Goal: Task Accomplishment & Management: Manage account settings

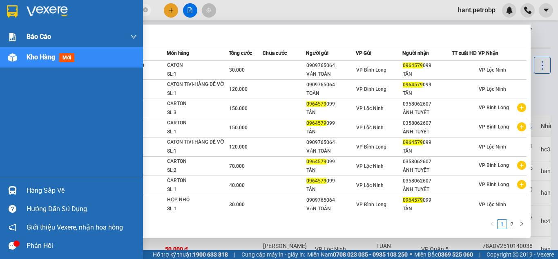
drag, startPoint x: 82, startPoint y: 9, endPoint x: 0, endPoint y: 29, distance: 84.7
click at [0, 29] on section "Kết quả tìm kiếm ( 16 ) Bộ lọc Mã ĐH Trạng thái Món hàng Tổng cước Chưa cước Ng…" at bounding box center [279, 129] width 558 height 259
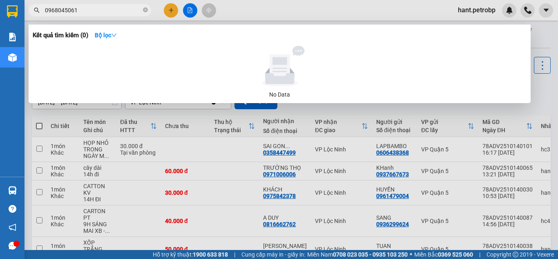
drag, startPoint x: 103, startPoint y: 9, endPoint x: 46, endPoint y: 19, distance: 57.7
click at [46, 18] on div "Kết quả tìm kiếm ( 0 ) Bộ lọc No Data 0968045061" at bounding box center [79, 10] width 159 height 14
click at [94, 11] on input "0968045061" at bounding box center [93, 10] width 96 height 9
type input "0968045061"
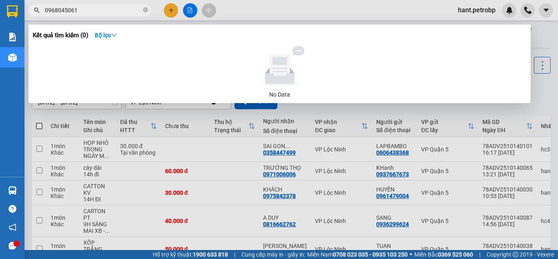
drag, startPoint x: 103, startPoint y: 11, endPoint x: 0, endPoint y: 11, distance: 103.4
click at [0, 11] on section "Kết quả tìm kiếm ( 0 ) Bộ lọc No Data 0968045061 hant.[PERSON_NAME] cáo 4 Thống…" at bounding box center [279, 129] width 558 height 259
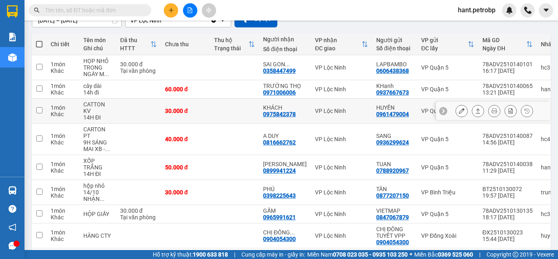
scroll to position [117, 0]
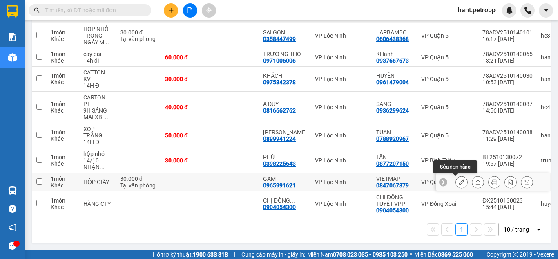
click at [459, 179] on icon at bounding box center [462, 182] width 6 height 6
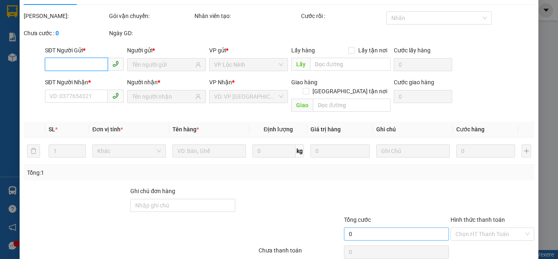
type input "0847067879"
type input "VIETMAP"
type input "0965991621"
type input "GẤM"
type input "30.000"
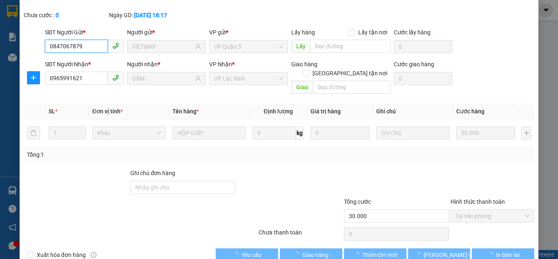
scroll to position [45, 0]
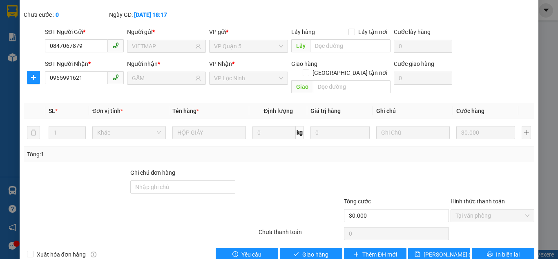
click at [302, 227] on div "Total Paid Fee 30.000 Total UnPaid Fee 0 Cash Collection Total Fee Mã ĐH: 78ADV…" at bounding box center [279, 122] width 511 height 277
click at [306, 248] on button "Giao hàng" at bounding box center [311, 254] width 63 height 13
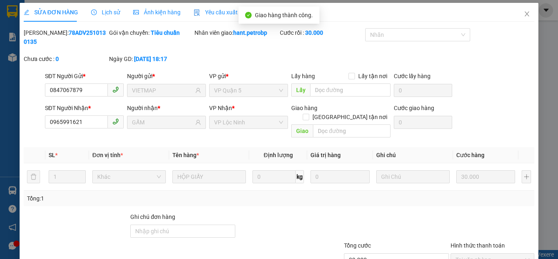
scroll to position [0, 0]
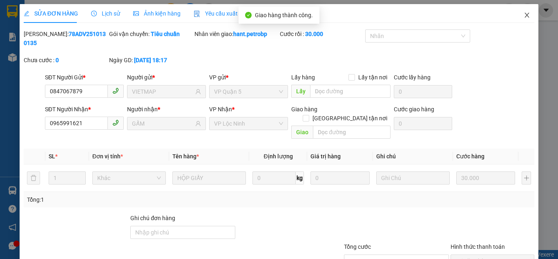
click at [524, 16] on icon "close" at bounding box center [527, 15] width 7 height 7
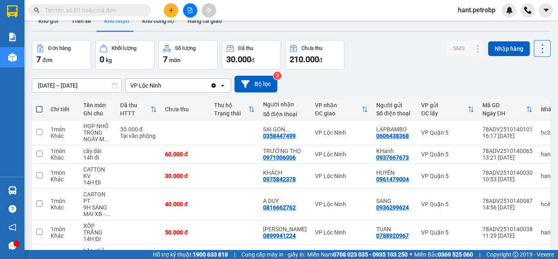
scroll to position [58, 0]
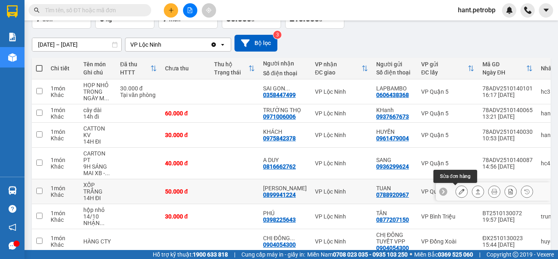
click at [459, 193] on icon at bounding box center [462, 191] width 6 height 6
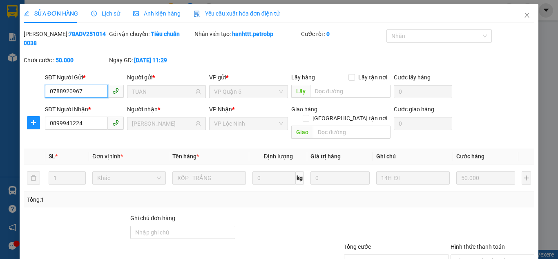
scroll to position [45, 0]
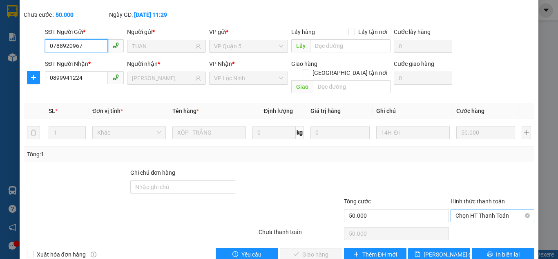
click at [484, 209] on span "Chọn HT Thanh Toán" at bounding box center [493, 215] width 74 height 12
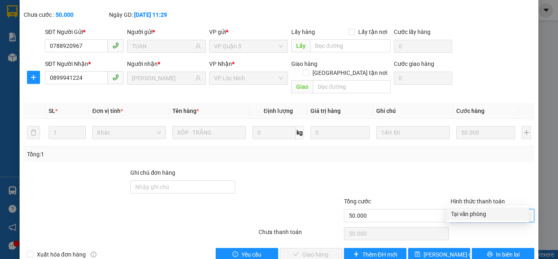
click at [484, 209] on div "Tại văn phòng" at bounding box center [487, 213] width 73 height 9
type input "0"
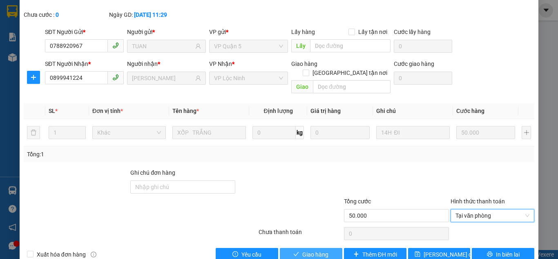
click at [336, 248] on button "Giao hàng" at bounding box center [311, 254] width 63 height 13
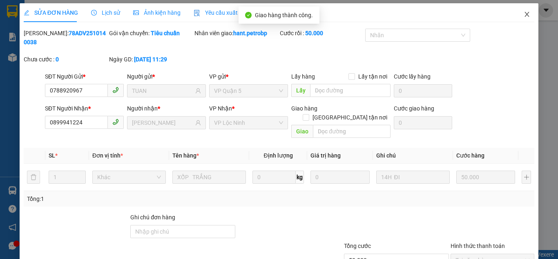
scroll to position [0, 0]
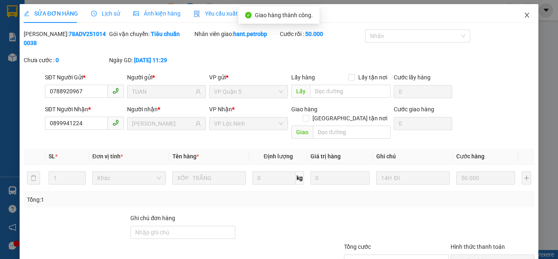
click at [522, 19] on span "Close" at bounding box center [527, 15] width 23 height 23
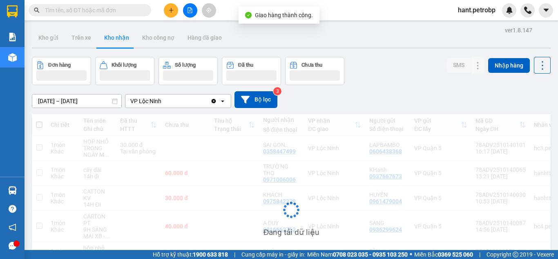
scroll to position [72, 0]
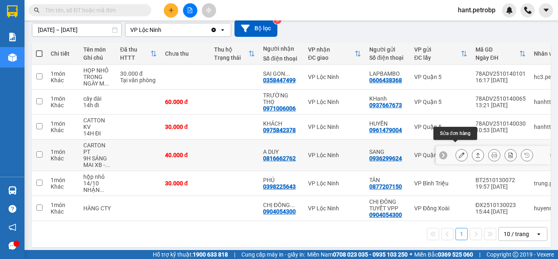
click at [458, 148] on button at bounding box center [461, 155] width 11 height 14
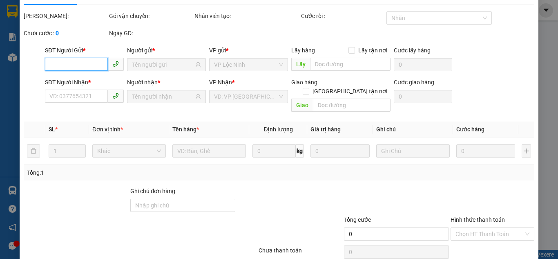
type input "0936299624"
type input "SANG"
type input "0816662762"
type input "A DUY"
type input "40.000"
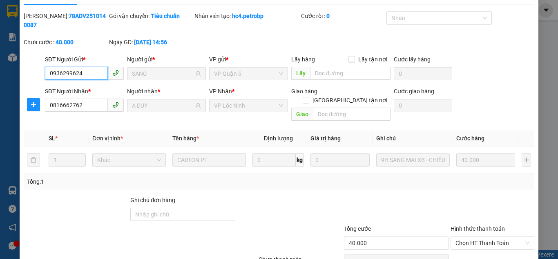
scroll to position [45, 0]
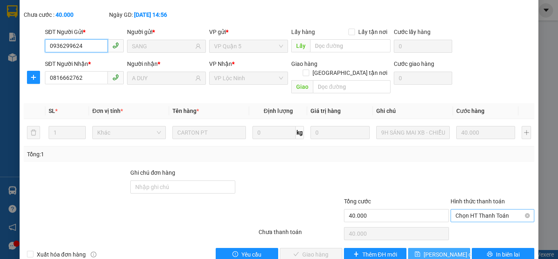
click at [466, 209] on span "Chọn HT Thanh Toán" at bounding box center [493, 215] width 74 height 12
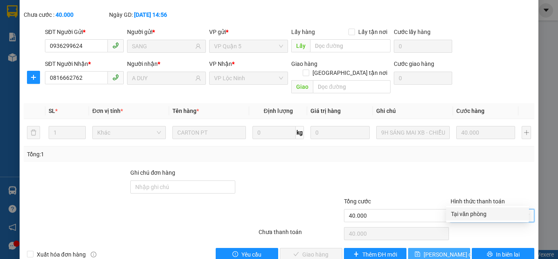
click at [470, 208] on div "Tại văn phòng" at bounding box center [487, 213] width 83 height 13
type input "0"
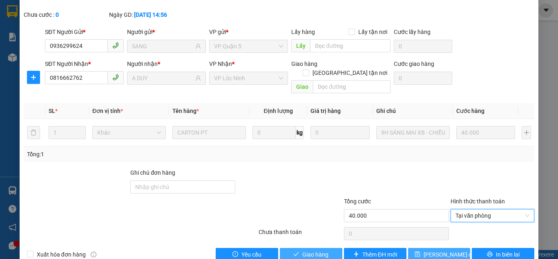
click at [335, 248] on button "Giao hàng" at bounding box center [311, 254] width 63 height 13
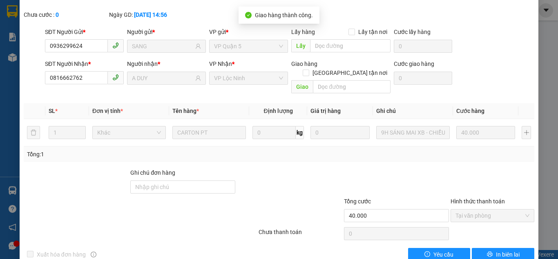
scroll to position [0, 0]
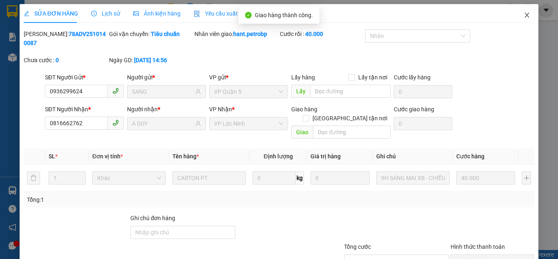
click at [524, 16] on icon "close" at bounding box center [527, 15] width 7 height 7
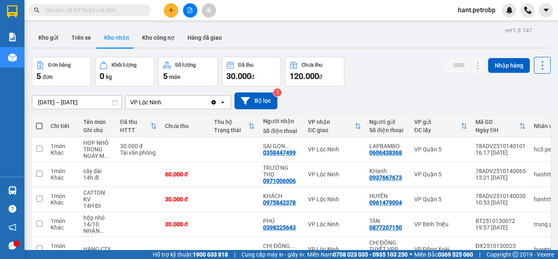
click at [165, 9] on button at bounding box center [171, 10] width 14 height 14
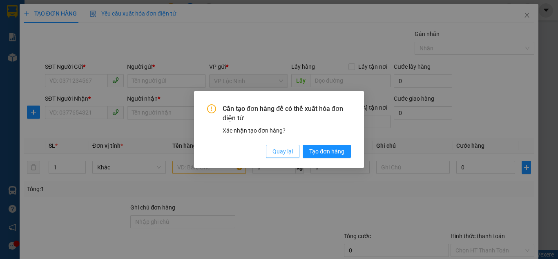
click at [279, 154] on span "Quay lại" at bounding box center [283, 151] width 20 height 9
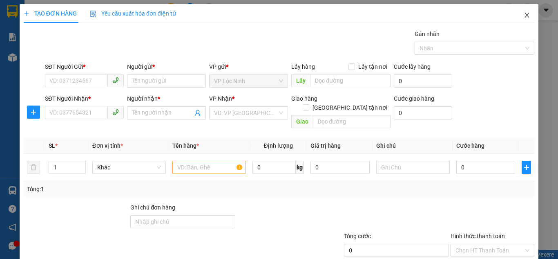
click at [524, 14] on icon "close" at bounding box center [527, 15] width 7 height 7
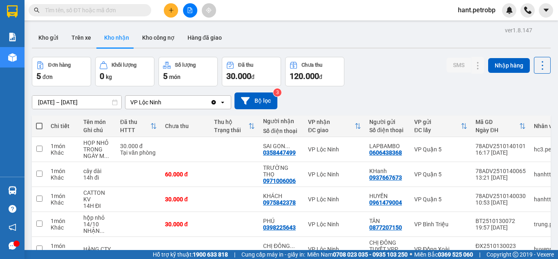
click at [167, 14] on button at bounding box center [171, 10] width 14 height 14
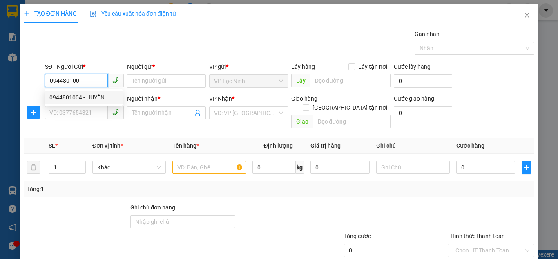
click at [81, 103] on div "0944801004 - HUYỀN" at bounding box center [84, 97] width 78 height 13
type input "0944801004"
type input "HUYỀN"
type input "0789457299"
type input "KHÔI"
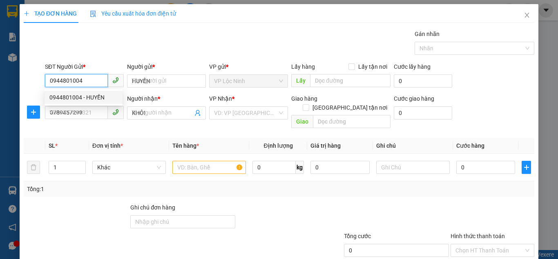
type input "40.000"
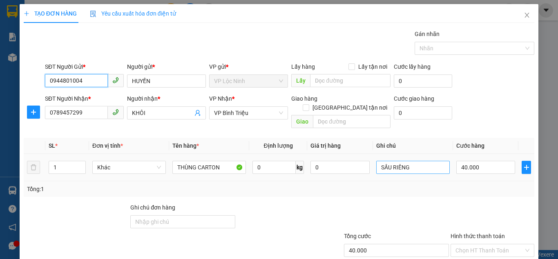
type input "0944801004"
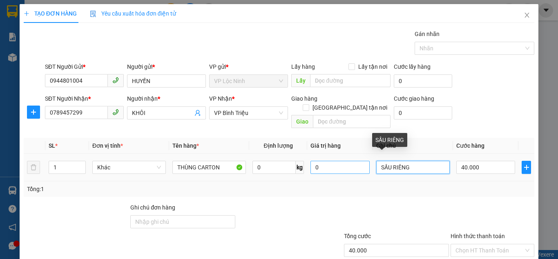
drag, startPoint x: 410, startPoint y: 157, endPoint x: 345, endPoint y: 155, distance: 65.0
click at [345, 157] on tr "1 Khác THÙNG CARTON 0 kg 0 SẦU RIÊNG 40.000" at bounding box center [279, 167] width 511 height 27
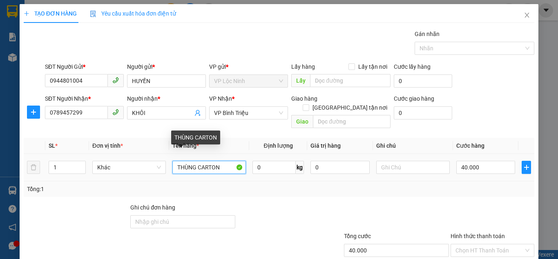
drag, startPoint x: 196, startPoint y: 159, endPoint x: 144, endPoint y: 167, distance: 52.9
click at [142, 166] on tr "1 Khác THÙNG CARTON 0 kg 0 40.000" at bounding box center [279, 167] width 511 height 27
type input "CARTON"
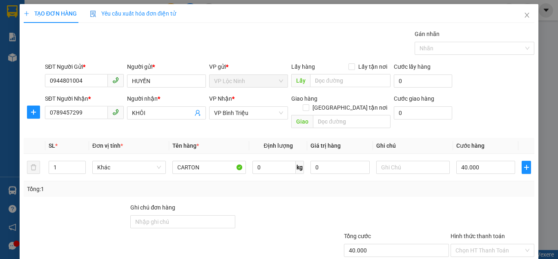
click at [473, 93] on form "SĐT Người Gửi * 0944801004 Người gửi * HUYỀN VP gửi * VP Lộc Ninh Lấy hàng Lấy…" at bounding box center [279, 96] width 511 height 69
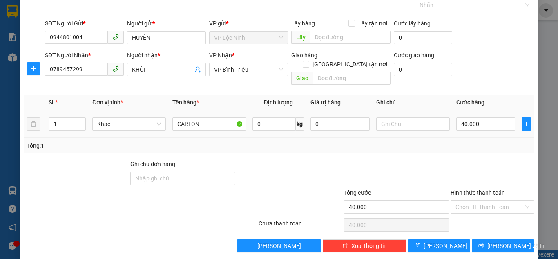
scroll to position [44, 0]
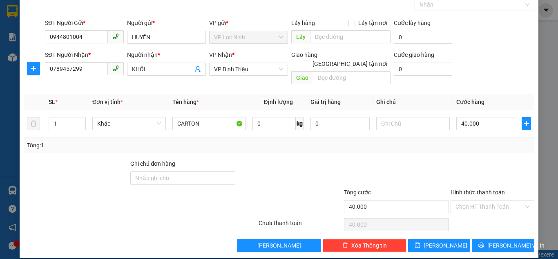
click at [497, 53] on div "SĐT Người Nhận * 0789457299 Người nhận * KHÔI VP Nhận * VP [PERSON_NAME] hàng G…" at bounding box center [289, 69] width 493 height 38
click at [469, 200] on input "Hình thức thanh toán" at bounding box center [490, 206] width 68 height 12
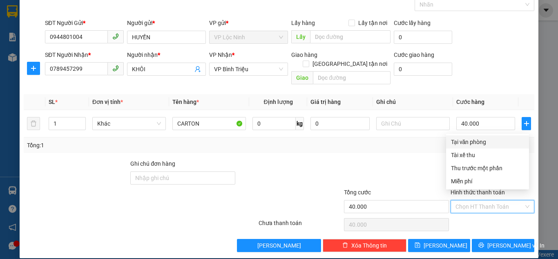
click at [464, 141] on div "Tại văn phòng" at bounding box center [487, 141] width 73 height 9
type input "0"
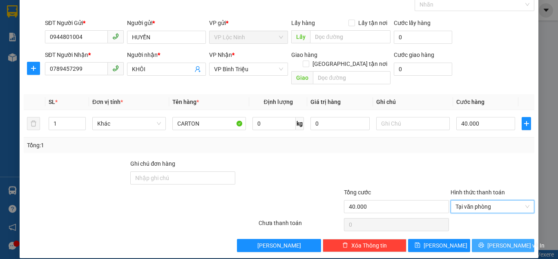
click at [484, 242] on icon "printer" at bounding box center [481, 244] width 5 height 5
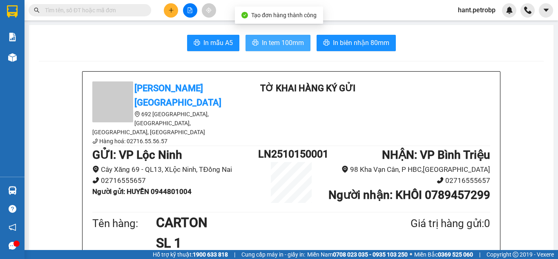
click at [284, 40] on span "In tem 100mm" at bounding box center [283, 43] width 42 height 10
click at [281, 46] on span "In tem 100mm" at bounding box center [283, 43] width 42 height 10
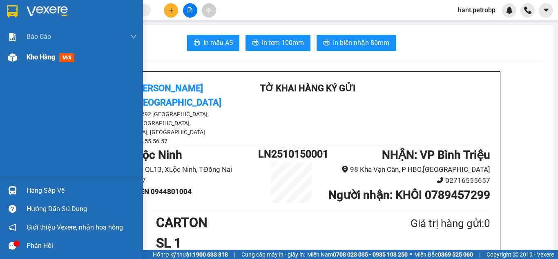
click at [18, 61] on div at bounding box center [12, 57] width 14 height 14
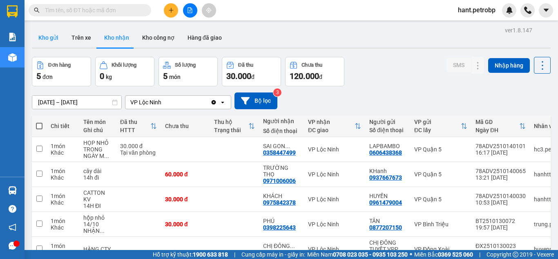
click at [48, 38] on button "Kho gửi" at bounding box center [48, 38] width 33 height 20
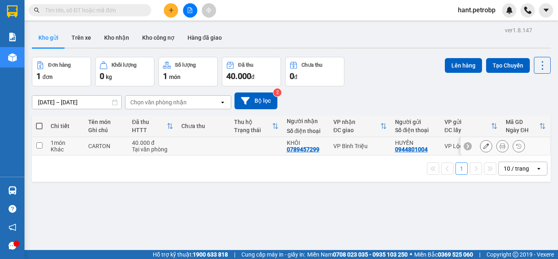
click at [39, 145] on input "checkbox" at bounding box center [39, 145] width 6 height 6
checkbox input "true"
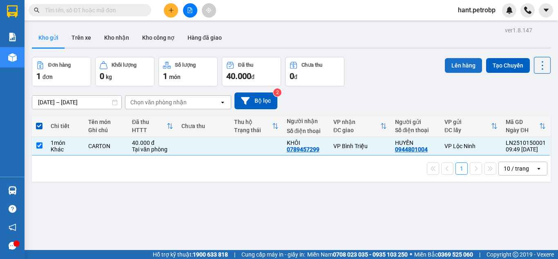
click at [466, 65] on button "Lên hàng" at bounding box center [463, 65] width 37 height 15
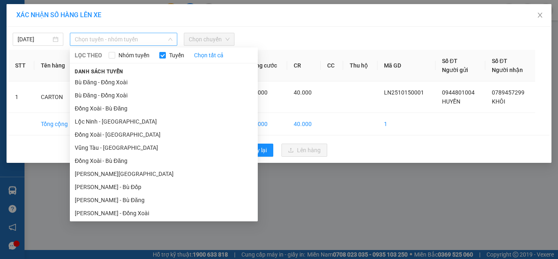
click at [104, 43] on span "Chọn tuyến - nhóm tuyến" at bounding box center [124, 39] width 98 height 12
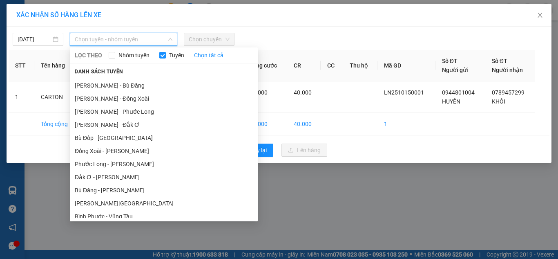
scroll to position [119, 0]
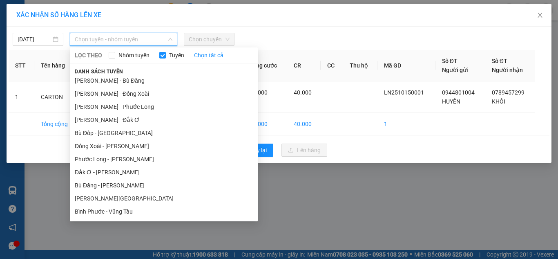
click at [100, 199] on li "[PERSON_NAME][GEOGRAPHIC_DATA]" at bounding box center [164, 198] width 188 height 13
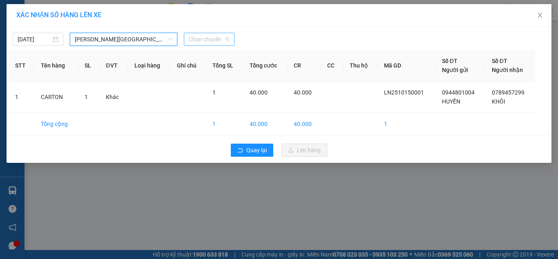
click at [202, 39] on span "Chọn chuyến" at bounding box center [209, 39] width 41 height 12
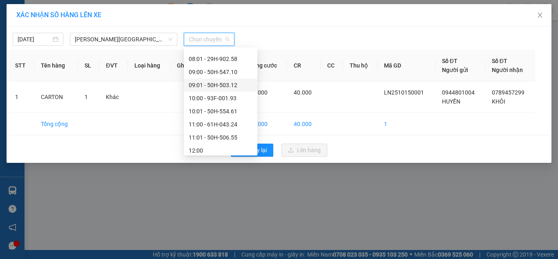
scroll to position [204, 0]
click at [219, 101] on div "10:00 - 93F-001.93" at bounding box center [221, 99] width 64 height 9
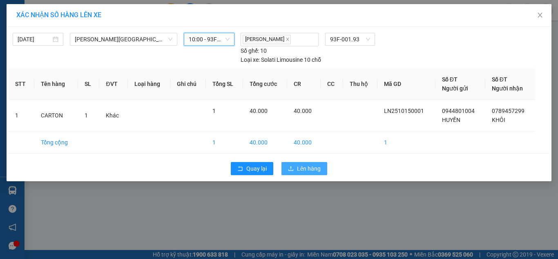
click at [313, 172] on span "Lên hàng" at bounding box center [309, 168] width 24 height 9
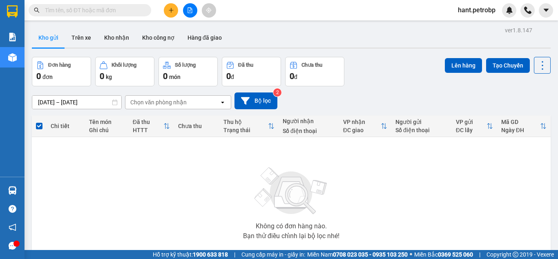
click at [169, 6] on button at bounding box center [171, 10] width 14 height 14
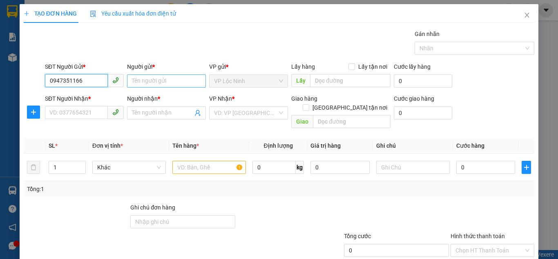
type input "0947351166"
click at [152, 80] on input "Người gửi *" at bounding box center [166, 80] width 79 height 13
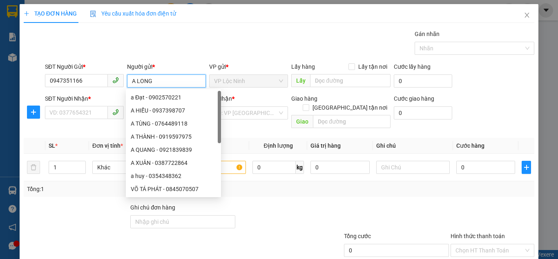
type input "A LONG"
click at [56, 119] on div "SĐT Người Nhận * VD: 0377654321" at bounding box center [84, 108] width 79 height 29
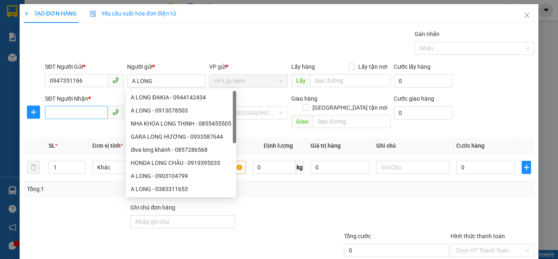
click at [56, 116] on input "SĐT Người Nhận *" at bounding box center [76, 112] width 63 height 13
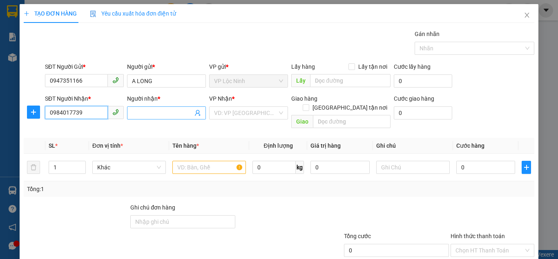
type input "0984017739"
click at [146, 115] on input "Người nhận *" at bounding box center [162, 112] width 61 height 9
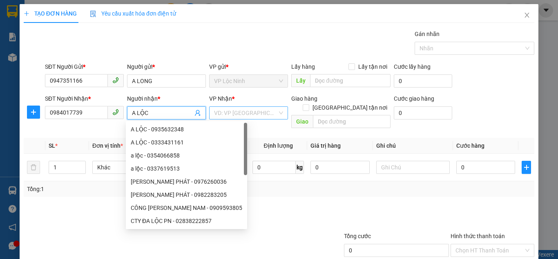
type input "A LỘC"
click at [250, 112] on input "search" at bounding box center [245, 113] width 63 height 12
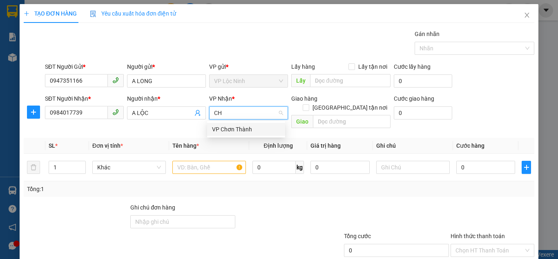
type input "CHO"
click at [247, 131] on div "VP Chơn Thành" at bounding box center [246, 129] width 68 height 9
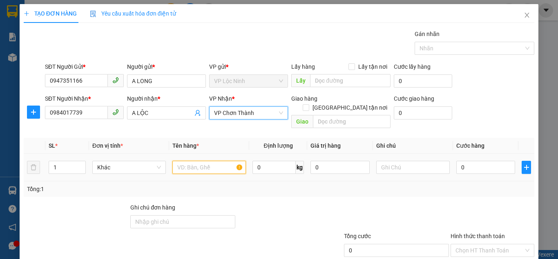
click at [197, 161] on input "text" at bounding box center [209, 167] width 74 height 13
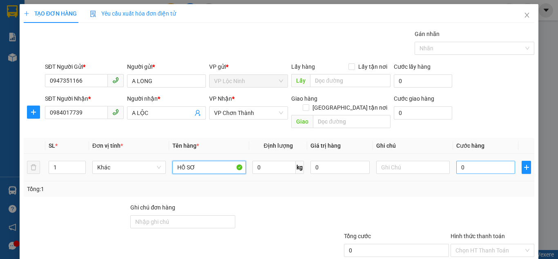
type input "HỒ SƠ"
click at [489, 163] on input "0" at bounding box center [486, 167] width 59 height 13
type input "3"
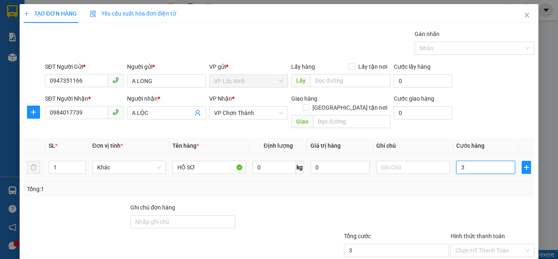
type input "30"
type input "30.000"
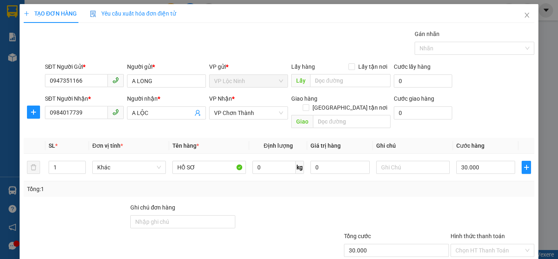
click at [526, 104] on div "SĐT Người Nhận * 0984017739 Người nhận * A LỘC VP Nhận * VP Chơn Thành Giao hàn…" at bounding box center [289, 113] width 493 height 38
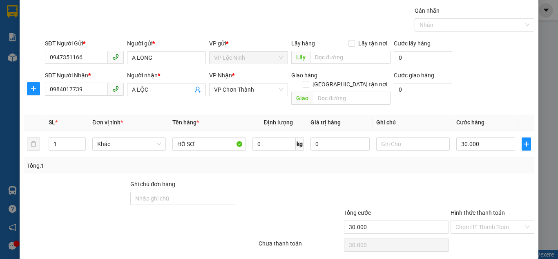
scroll to position [44, 0]
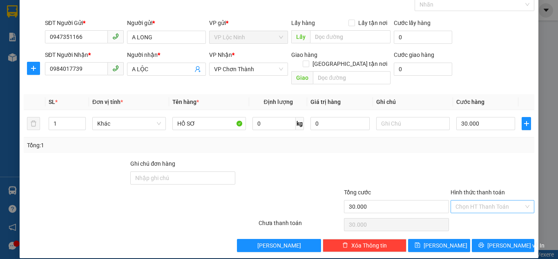
click at [471, 200] on input "Hình thức thanh toán" at bounding box center [490, 206] width 68 height 12
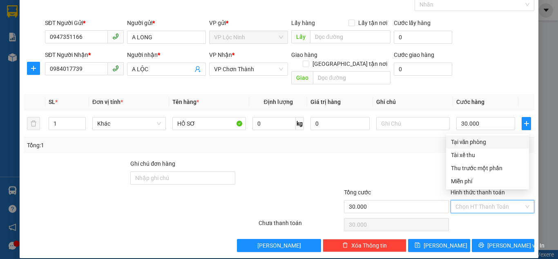
click at [466, 145] on div "Tại văn phòng" at bounding box center [487, 141] width 73 height 9
type input "0"
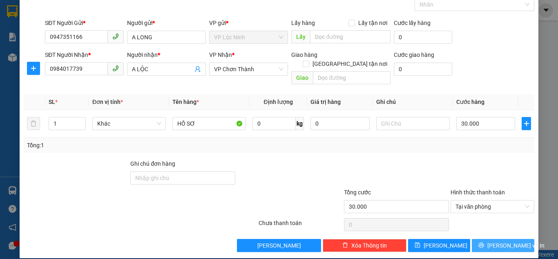
drag, startPoint x: 491, startPoint y: 239, endPoint x: 487, endPoint y: 232, distance: 7.5
click at [492, 241] on span "[PERSON_NAME] và In" at bounding box center [516, 245] width 57 height 9
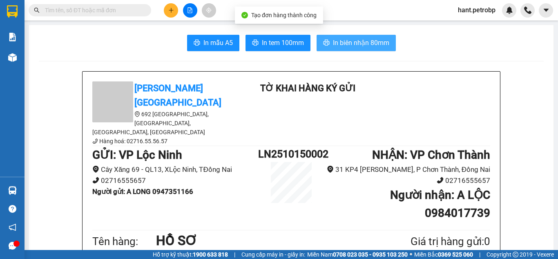
click at [345, 42] on span "In biên nhận 80mm" at bounding box center [361, 43] width 56 height 10
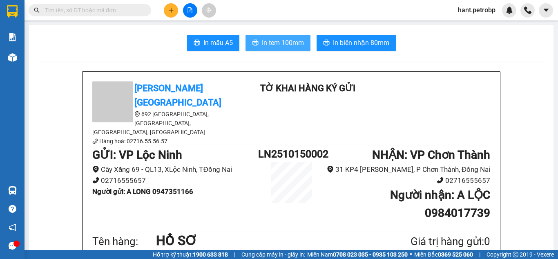
click at [284, 44] on span "In tem 100mm" at bounding box center [283, 43] width 42 height 10
click at [309, 39] on div "In mẫu A5 In tem 100mm In biên nhận 80mm" at bounding box center [291, 43] width 505 height 16
click at [268, 40] on span "In tem 100mm" at bounding box center [283, 43] width 42 height 10
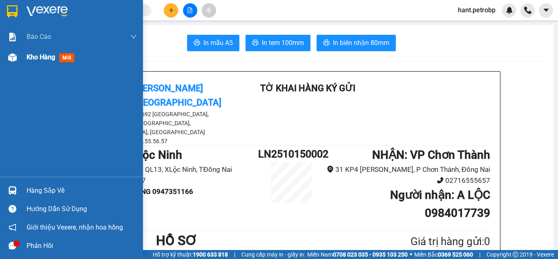
drag, startPoint x: 16, startPoint y: 59, endPoint x: 39, endPoint y: 83, distance: 33.5
click at [16, 60] on img at bounding box center [12, 57] width 9 height 9
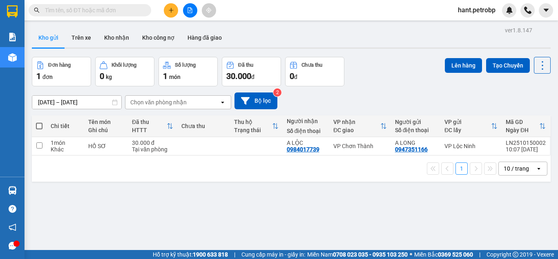
click at [175, 9] on button at bounding box center [171, 10] width 14 height 14
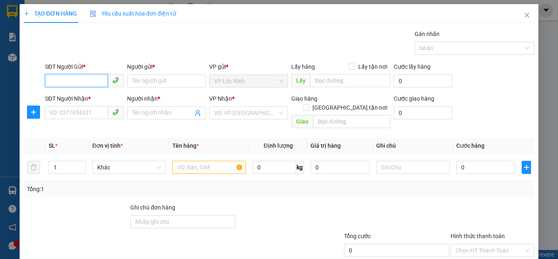
click at [87, 80] on input "SĐT Người Gửi *" at bounding box center [76, 80] width 63 height 13
type input "0"
type input "0905368991"
click at [189, 83] on input "Người gửi *" at bounding box center [166, 80] width 79 height 13
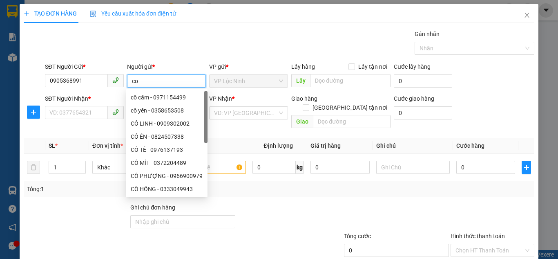
type input "c"
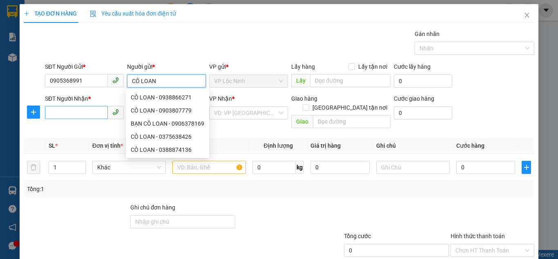
type input "CÔ LOAN"
click at [55, 107] on input "SĐT Người Nhận *" at bounding box center [76, 112] width 63 height 13
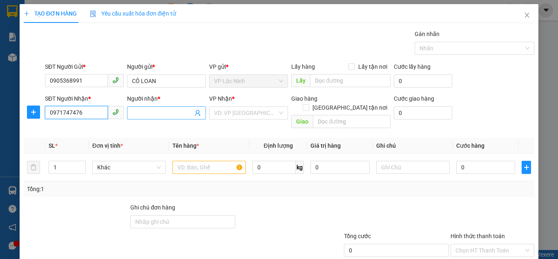
type input "0971747476"
click at [139, 111] on input "Người nhận *" at bounding box center [162, 112] width 61 height 9
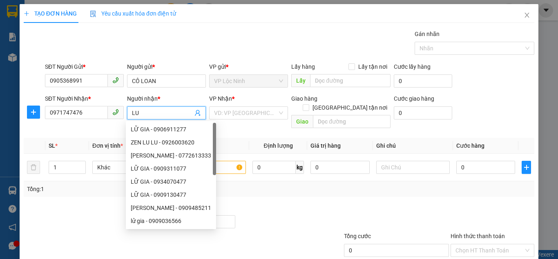
type input "LU"
click at [255, 105] on div "VP Nhận *" at bounding box center [248, 100] width 79 height 12
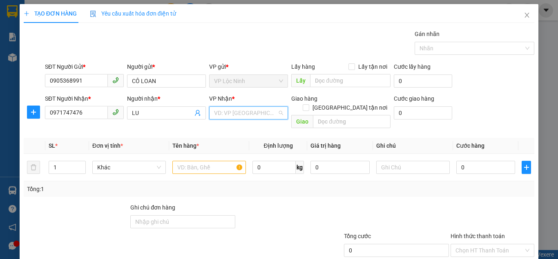
click at [253, 110] on input "search" at bounding box center [245, 113] width 63 height 12
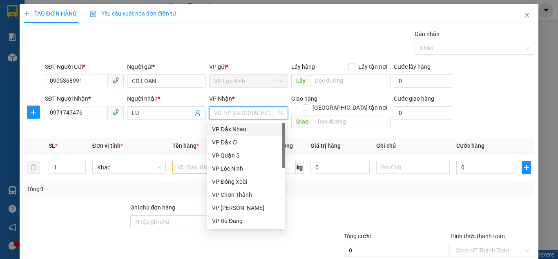
type input "B"
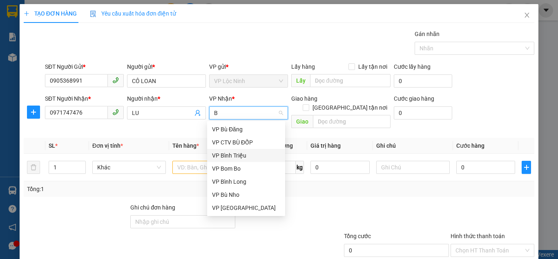
click at [232, 153] on div "VP Bình Triệu" at bounding box center [246, 155] width 68 height 9
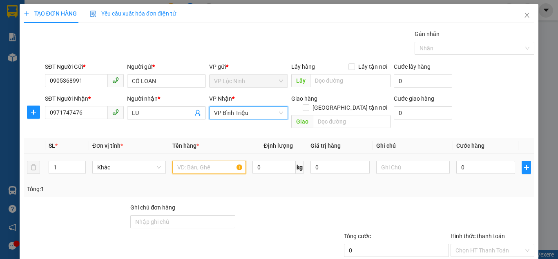
click at [193, 161] on input "text" at bounding box center [209, 167] width 74 height 13
click at [206, 161] on input "text" at bounding box center [209, 167] width 74 height 13
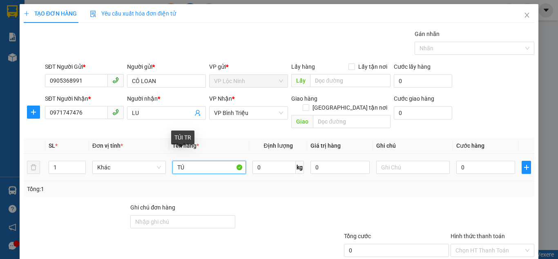
type input "T"
type input "GIỎ TRẮNG"
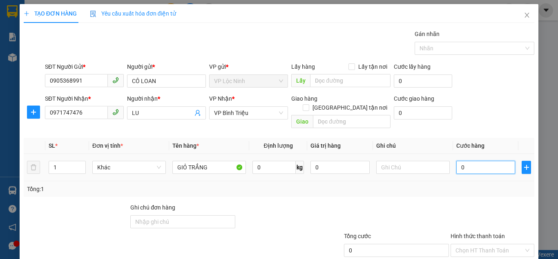
click at [460, 161] on input "0" at bounding box center [486, 167] width 59 height 13
type input "5"
type input "50"
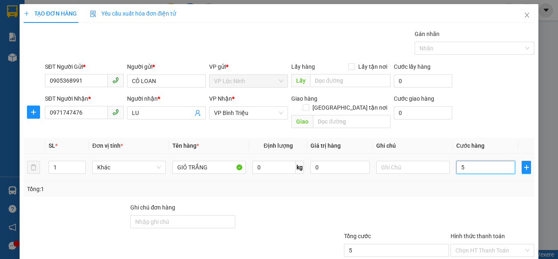
type input "50"
type input "50.000"
click at [491, 92] on form "SĐT Người Gửi * 0905368991 Người gửi * CÔ LOAN VP gửi * VP Lộc Ninh Lấy hàng L…" at bounding box center [279, 96] width 511 height 69
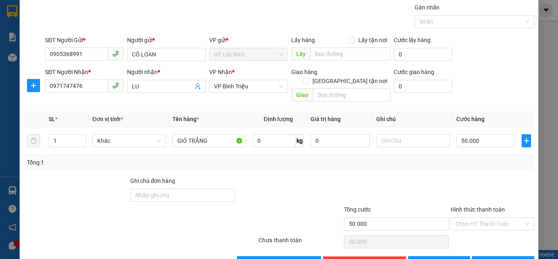
scroll to position [41, 0]
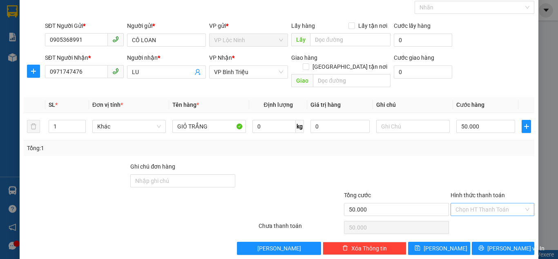
click at [483, 203] on input "Hình thức thanh toán" at bounding box center [490, 209] width 68 height 12
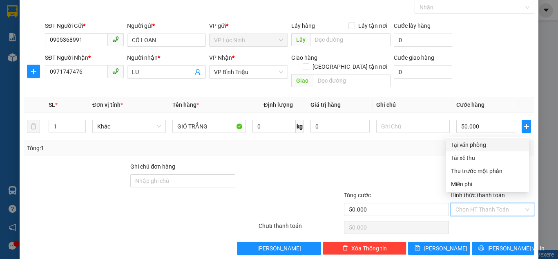
click at [462, 146] on div "Tại văn phòng" at bounding box center [487, 144] width 73 height 9
type input "0"
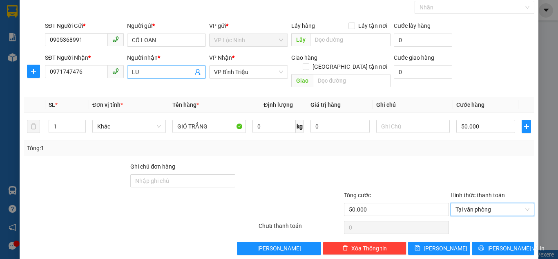
click at [132, 71] on input "LU" at bounding box center [162, 71] width 61 height 9
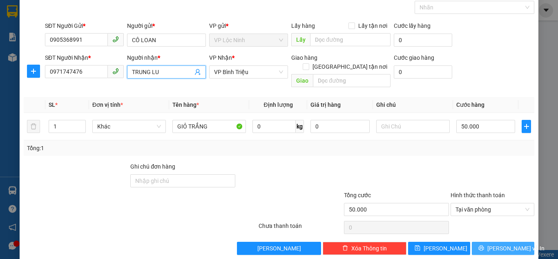
type input "TRUNG LU"
drag, startPoint x: 485, startPoint y: 237, endPoint x: 489, endPoint y: 233, distance: 5.5
click at [484, 245] on icon "printer" at bounding box center [481, 247] width 5 height 5
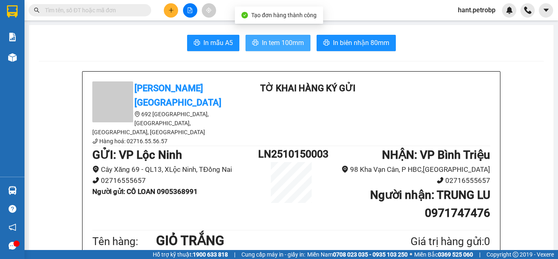
click at [270, 42] on span "In tem 100mm" at bounding box center [283, 43] width 42 height 10
click at [282, 50] on button "In tem 100mm" at bounding box center [278, 43] width 65 height 16
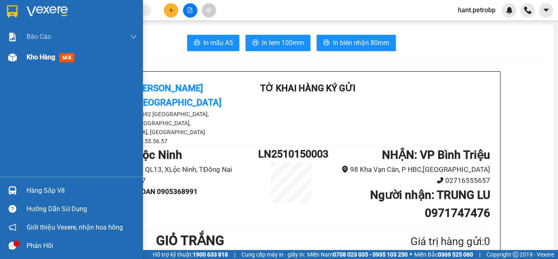
click at [20, 67] on div "Kho hàng mới" at bounding box center [71, 57] width 143 height 20
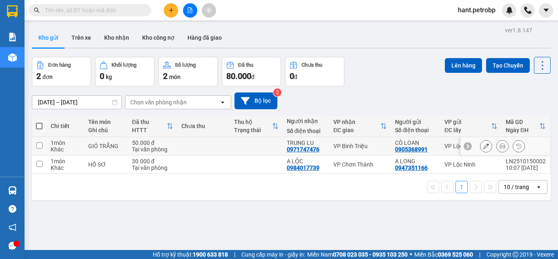
click at [39, 144] on input "checkbox" at bounding box center [39, 145] width 6 height 6
checkbox input "true"
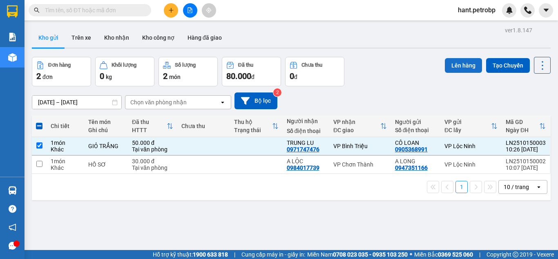
click at [462, 62] on button "Lên hàng" at bounding box center [463, 65] width 37 height 15
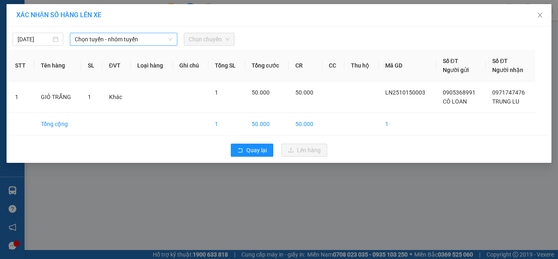
click at [89, 33] on div "Chọn tuyến - nhóm tuyến" at bounding box center [123, 39] width 107 height 13
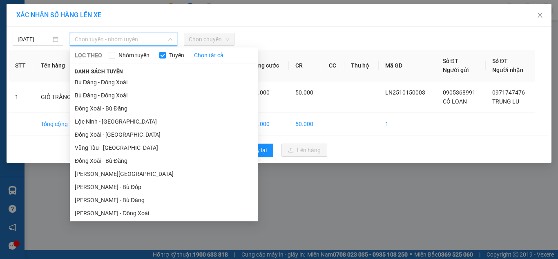
click at [96, 45] on div "Chọn tuyến - nhóm tuyến" at bounding box center [123, 39] width 107 height 13
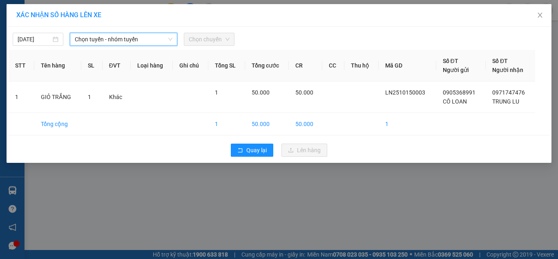
click at [117, 40] on span "Chọn tuyến - nhóm tuyến" at bounding box center [124, 39] width 98 height 12
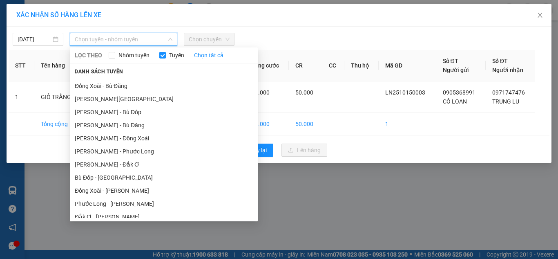
scroll to position [119, 0]
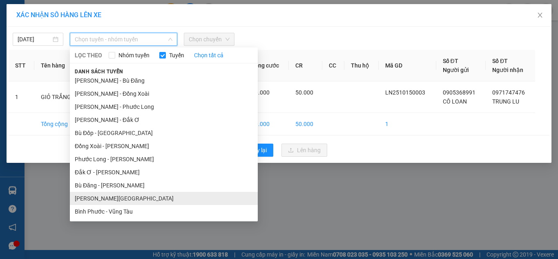
click at [100, 201] on li "[PERSON_NAME][GEOGRAPHIC_DATA]" at bounding box center [164, 198] width 188 height 13
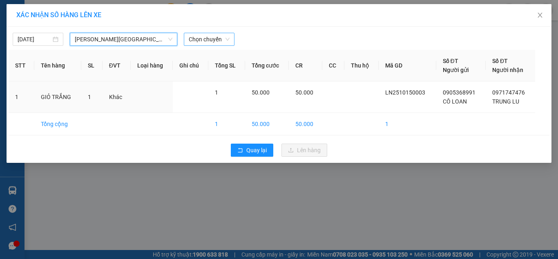
click at [208, 35] on span "Chọn chuyến" at bounding box center [209, 39] width 41 height 12
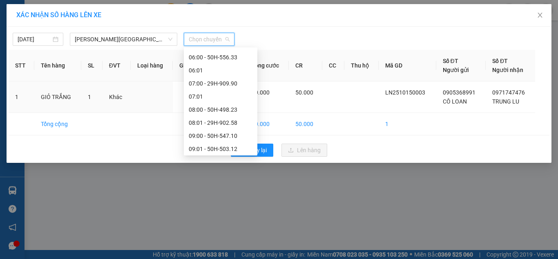
scroll to position [245, 0]
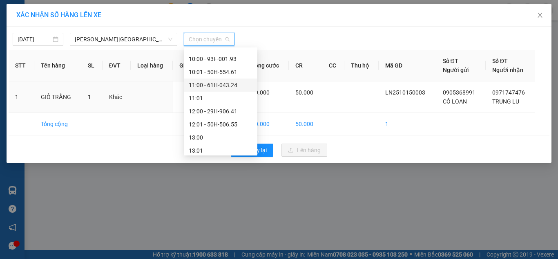
click at [223, 87] on div "11:00 - 61H-043.24" at bounding box center [221, 85] width 64 height 9
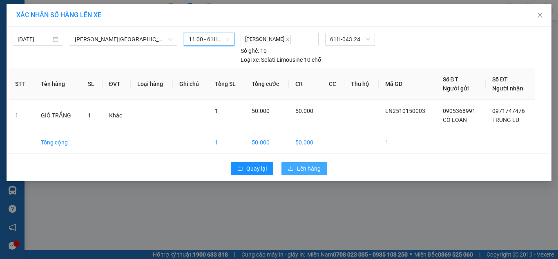
click at [311, 170] on span "Lên hàng" at bounding box center [309, 168] width 24 height 9
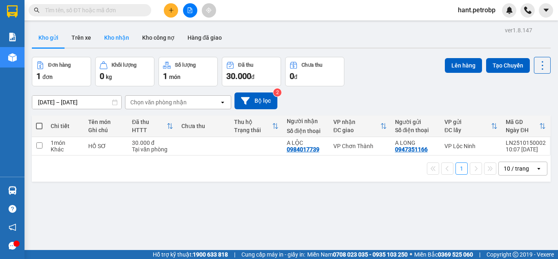
click at [111, 37] on button "Kho nhận" at bounding box center [117, 38] width 38 height 20
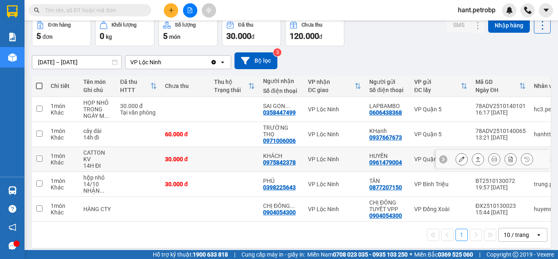
scroll to position [42, 0]
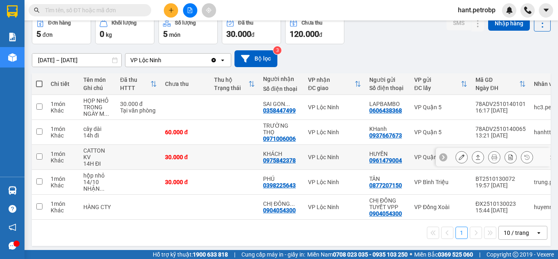
click at [456, 152] on button at bounding box center [461, 157] width 11 height 14
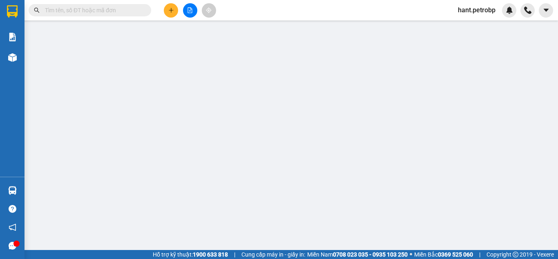
type input "0961479004"
type input "HUYỀN"
type input "0975842378"
type input "KHÁCH"
type input "30.000"
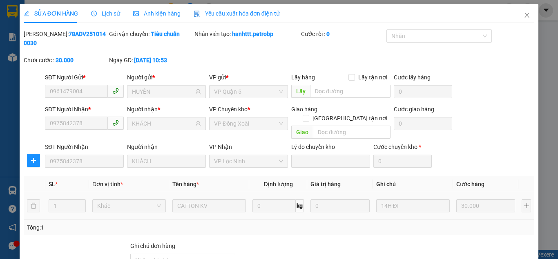
scroll to position [73, 0]
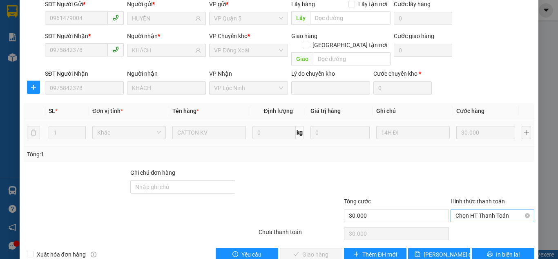
click at [468, 209] on span "Chọn HT Thanh Toán" at bounding box center [493, 215] width 74 height 12
drag, startPoint x: 465, startPoint y: 210, endPoint x: 330, endPoint y: 229, distance: 136.3
click at [458, 210] on div "Tại văn phòng" at bounding box center [487, 213] width 73 height 9
type input "0"
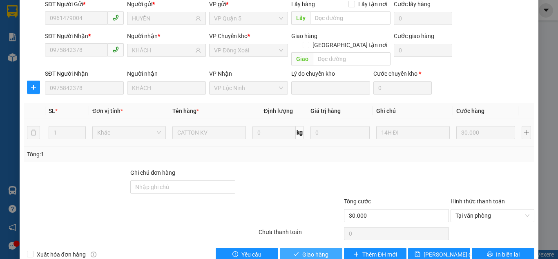
click at [305, 250] on span "Giao hàng" at bounding box center [315, 254] width 26 height 9
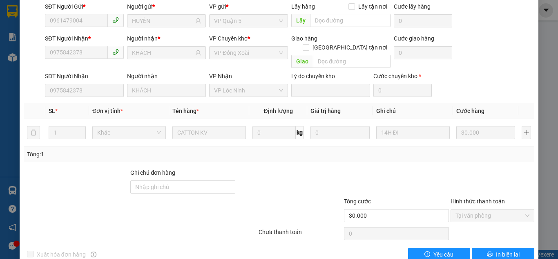
scroll to position [0, 0]
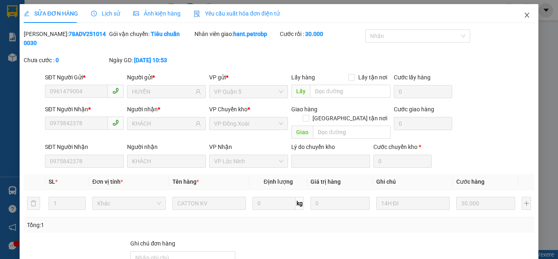
click at [524, 13] on icon "close" at bounding box center [527, 15] width 7 height 7
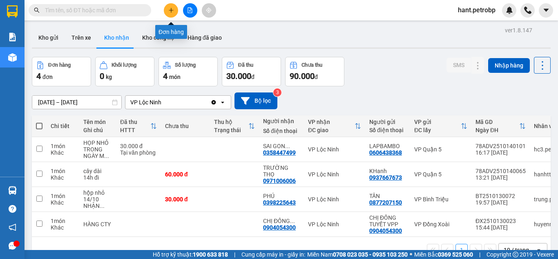
click at [168, 13] on icon "plus" at bounding box center [171, 10] width 6 height 6
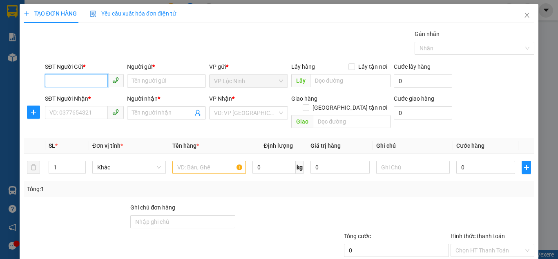
type input "0"
type input "0982125507"
click at [90, 94] on div "0982125507 - CHÚ TRƯỜNG" at bounding box center [86, 97] width 75 height 9
type input "CHÚ TRƯỜNG"
type input "0888481006"
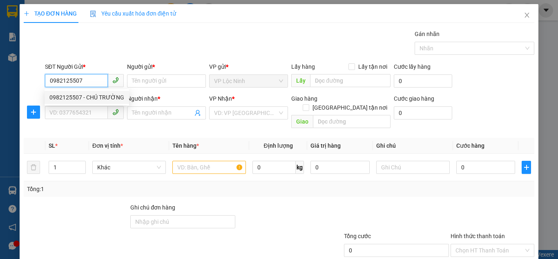
type input "TÂN"
type input "40.000"
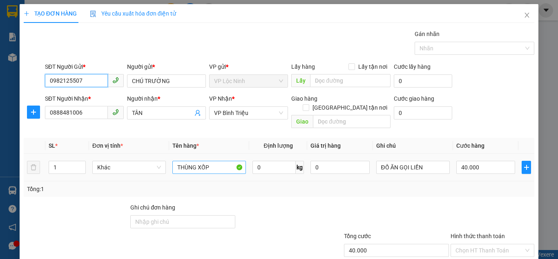
type input "0982125507"
click at [217, 161] on input "THÙNG XỐP" at bounding box center [209, 167] width 74 height 13
type input "THÙNG XỐP VÀNG"
click at [467, 206] on div at bounding box center [492, 217] width 85 height 29
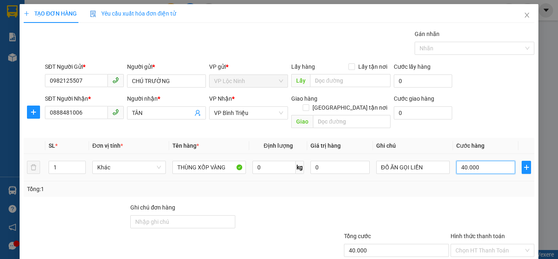
type input "0"
type input "ĐỒ ĂN GỌI LIỀN"
click at [474, 161] on input "0" at bounding box center [486, 167] width 59 height 13
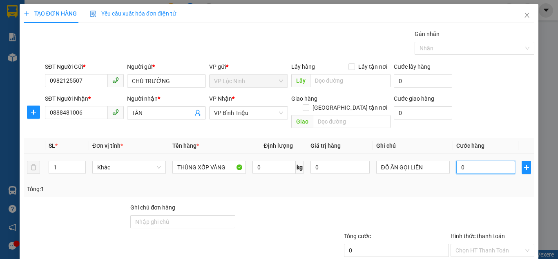
type input "5"
type input "50"
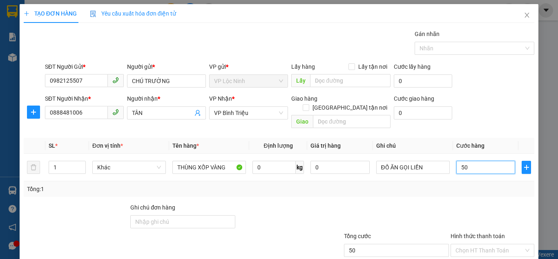
type input "50"
type input "50.000"
drag, startPoint x: 480, startPoint y: 83, endPoint x: 282, endPoint y: 99, distance: 198.8
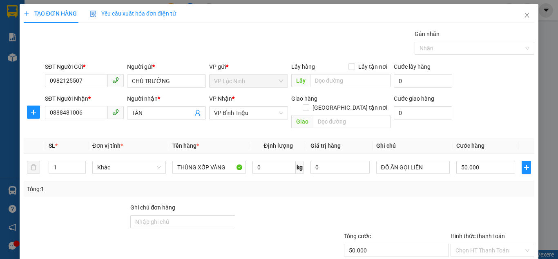
click at [479, 83] on div "SĐT Người Gửi * 0982125507 Người gửi * CHÚ TRƯỜNG VP gửi * VP Lộc Ninh Lấy hàn…" at bounding box center [289, 76] width 493 height 29
click at [140, 111] on input "TÂN" at bounding box center [162, 112] width 61 height 9
drag, startPoint x: 154, startPoint y: 112, endPoint x: 134, endPoint y: 112, distance: 19.2
click at [134, 112] on input "TÂN" at bounding box center [162, 112] width 61 height 9
type input "T"
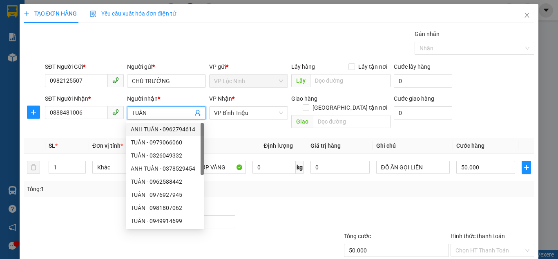
type input "TUÂN"
click at [63, 127] on div "Transit Pickup Surcharge Ids Transit Deliver Surcharge Ids Transit Deliver Surc…" at bounding box center [279, 162] width 511 height 266
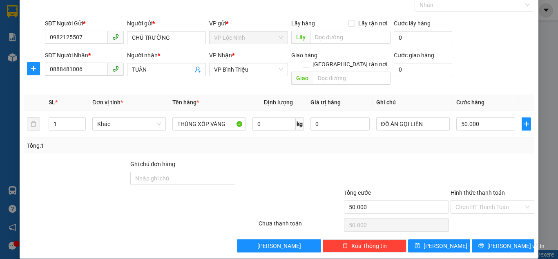
scroll to position [44, 0]
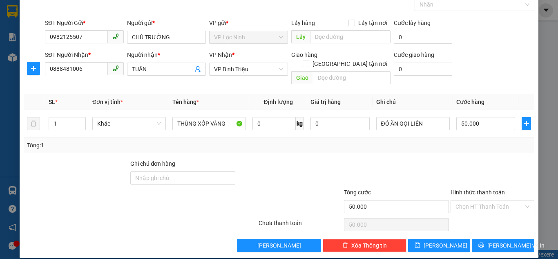
click at [502, 72] on div "SĐT Người Nhận * 0888481006 Người nhận * TUÂN VP Nhận * VP Bình [PERSON_NAME] h…" at bounding box center [289, 69] width 493 height 38
click at [499, 200] on input "Hình thức thanh toán" at bounding box center [490, 206] width 68 height 12
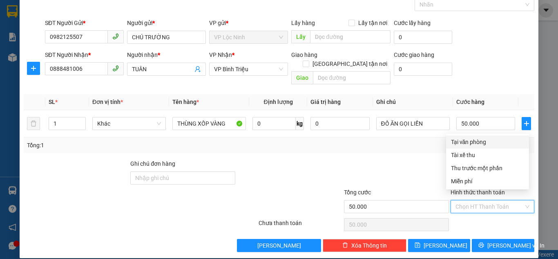
click at [477, 140] on div "Tại văn phòng" at bounding box center [487, 141] width 73 height 9
type input "0"
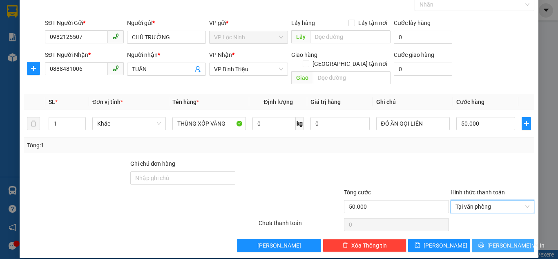
click at [493, 241] on span "[PERSON_NAME] và In" at bounding box center [516, 245] width 57 height 9
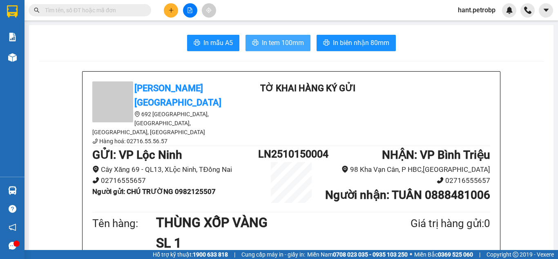
click at [285, 46] on span "In tem 100mm" at bounding box center [283, 43] width 42 height 10
click at [272, 36] on button "In tem 100mm" at bounding box center [278, 43] width 65 height 16
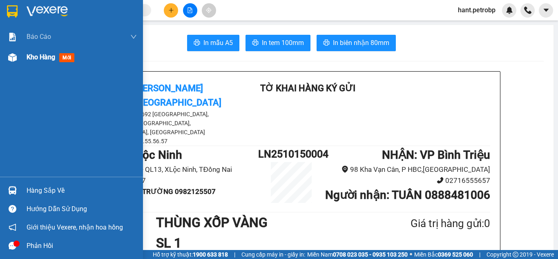
drag, startPoint x: 18, startPoint y: 58, endPoint x: 8, endPoint y: 74, distance: 18.5
click at [18, 58] on div at bounding box center [12, 57] width 14 height 14
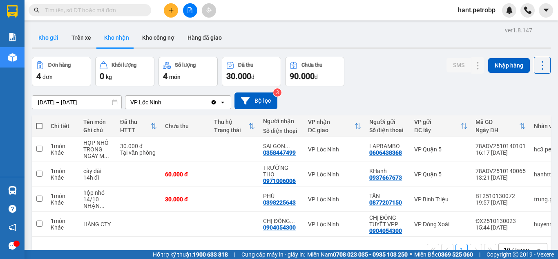
drag, startPoint x: 44, startPoint y: 43, endPoint x: 38, endPoint y: 60, distance: 18.0
click at [43, 43] on button "Kho gửi" at bounding box center [48, 38] width 33 height 20
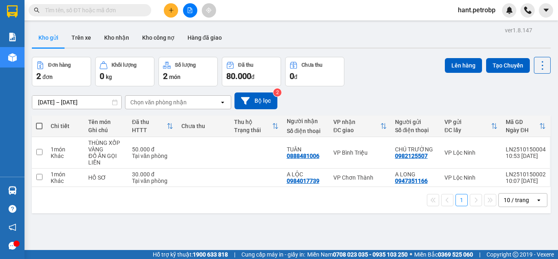
click at [37, 124] on span at bounding box center [39, 126] width 7 height 7
click at [39, 122] on input "checkbox" at bounding box center [39, 122] width 0 height 0
checkbox input "true"
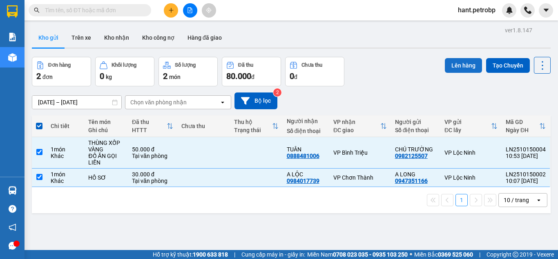
click at [448, 68] on button "Lên hàng" at bounding box center [463, 65] width 37 height 15
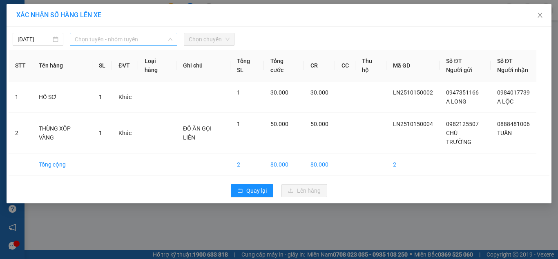
click at [112, 38] on span "Chọn tuyến - nhóm tuyến" at bounding box center [124, 39] width 98 height 12
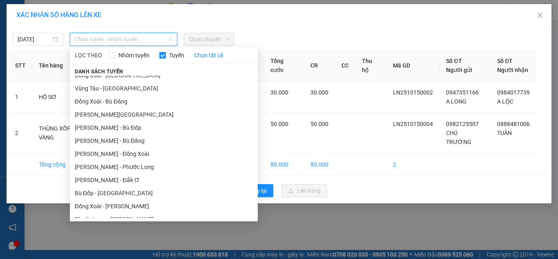
scroll to position [119, 0]
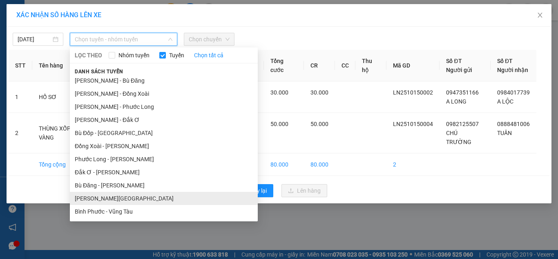
click at [96, 195] on li "[PERSON_NAME][GEOGRAPHIC_DATA]" at bounding box center [164, 198] width 188 height 13
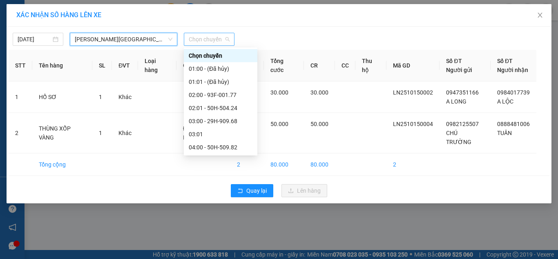
click at [210, 40] on span "Chọn chuyến" at bounding box center [209, 39] width 41 height 12
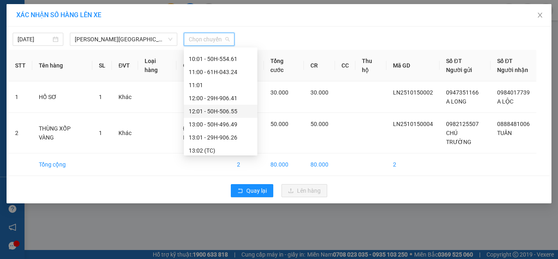
scroll to position [245, 0]
click at [221, 88] on div "11:00 - 61H-043.24" at bounding box center [221, 85] width 64 height 9
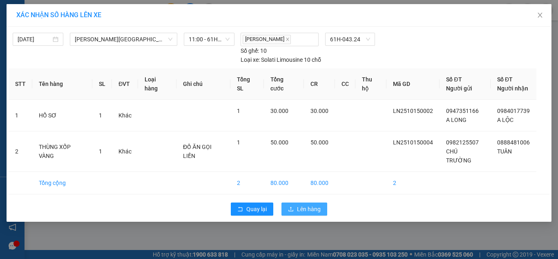
drag, startPoint x: 316, startPoint y: 202, endPoint x: 310, endPoint y: 201, distance: 5.8
click at [315, 204] on span "Lên hàng" at bounding box center [309, 208] width 24 height 9
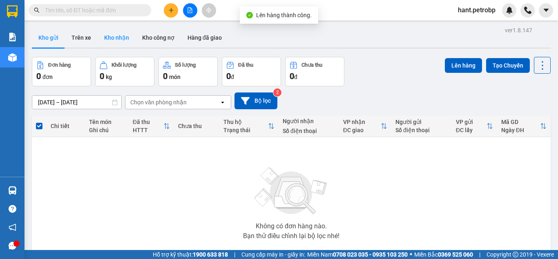
click at [128, 37] on button "Kho nhận" at bounding box center [117, 38] width 38 height 20
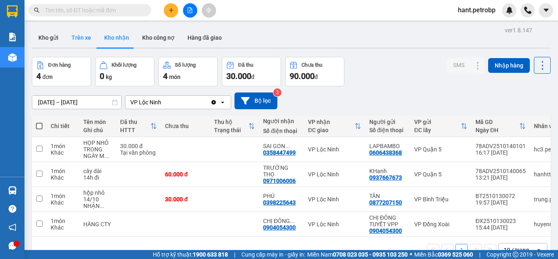
click at [89, 34] on button "Trên xe" at bounding box center [81, 38] width 33 height 20
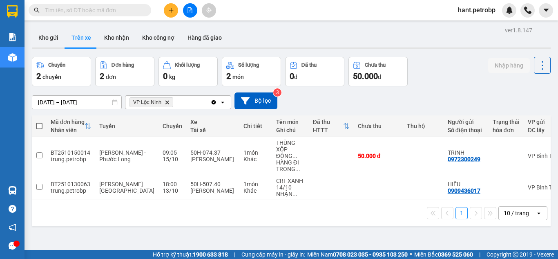
click at [170, 100] on span "VP Lộc Ninh Delete" at bounding box center [152, 102] width 44 height 10
click at [170, 102] on icon "Delete" at bounding box center [167, 102] width 5 height 5
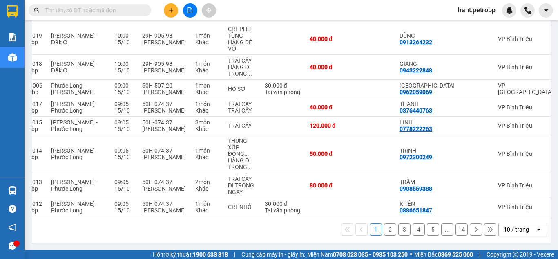
scroll to position [199, 0]
click at [386, 231] on button "2" at bounding box center [390, 229] width 12 height 12
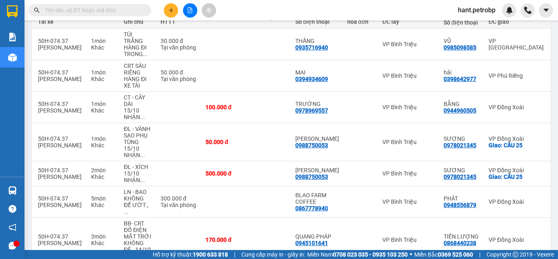
scroll to position [0, 0]
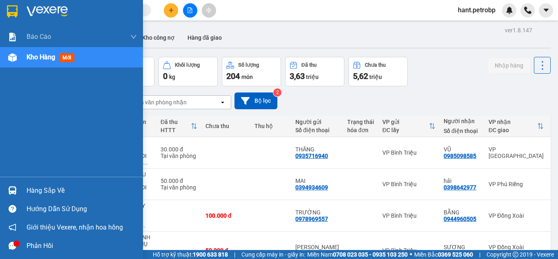
click at [18, 59] on div at bounding box center [12, 57] width 14 height 14
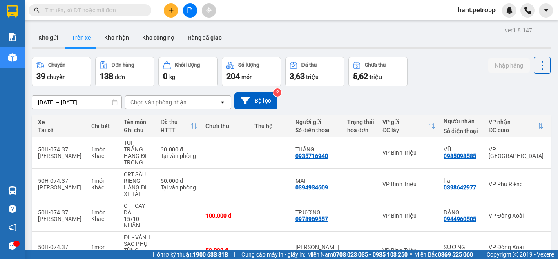
click at [152, 97] on div "Chọn văn phòng nhận" at bounding box center [172, 102] width 94 height 13
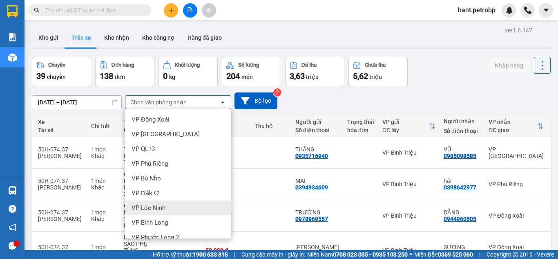
drag, startPoint x: 143, startPoint y: 204, endPoint x: 145, endPoint y: 197, distance: 7.9
click at [143, 204] on span "VP Lộc Ninh" at bounding box center [149, 208] width 34 height 8
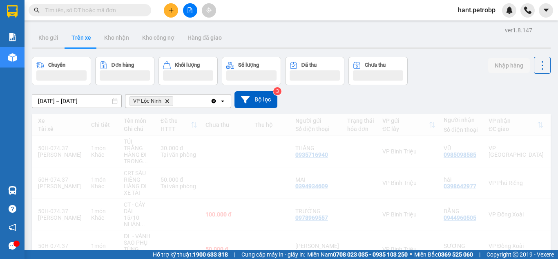
scroll to position [0, 154]
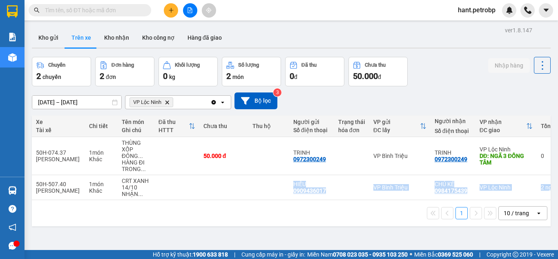
drag, startPoint x: 159, startPoint y: 199, endPoint x: 51, endPoint y: 208, distance: 109.1
click at [51, 208] on div "Mã đơn hàng Nhân viên Tuyến Chuyến Xe Tài xế Chi tiết Tên món Ghi chú Đã thu HT…" at bounding box center [291, 170] width 519 height 111
drag, startPoint x: 179, startPoint y: 236, endPoint x: 218, endPoint y: 220, distance: 41.4
click at [180, 236] on div "ver 1.8.147 Kho gửi Trên xe Kho nhận Kho công nợ Hàng đã giao Chuyến 2 chuyến Đ…" at bounding box center [292, 154] width 526 height 259
click at [331, 240] on div "ver 1.8.147 Kho gửi Trên xe Kho nhận Kho công nợ Hàng đã giao Chuyến 2 chuyến Đ…" at bounding box center [292, 154] width 526 height 259
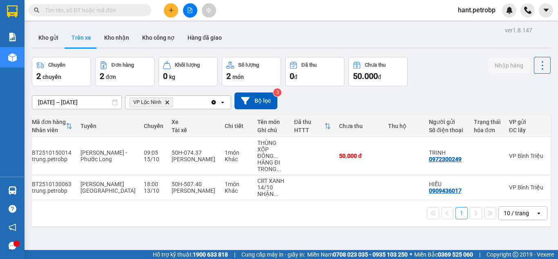
scroll to position [0, 0]
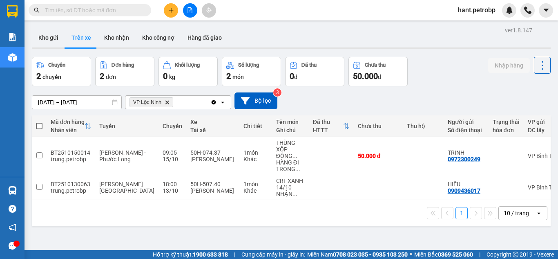
click at [166, 4] on div at bounding box center [189, 10] width 61 height 14
click at [168, 8] on button at bounding box center [171, 10] width 14 height 14
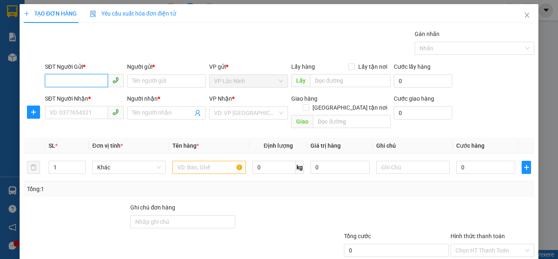
click at [70, 85] on input "SĐT Người Gửi *" at bounding box center [76, 80] width 63 height 13
type input "0566006006"
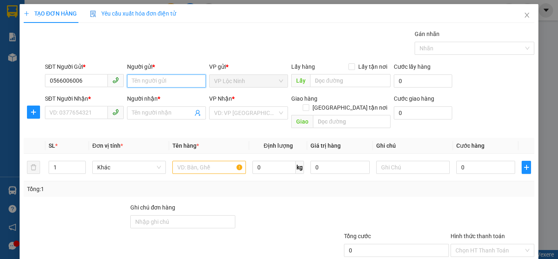
click at [134, 78] on input "Người gửi *" at bounding box center [166, 80] width 79 height 13
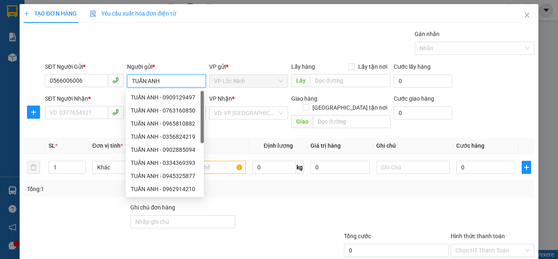
type input "TUẤN ANH"
click at [141, 40] on div "Gói vận chuyển * Tiêu chuẩn Gán nhãn Nhãn" at bounding box center [289, 43] width 493 height 29
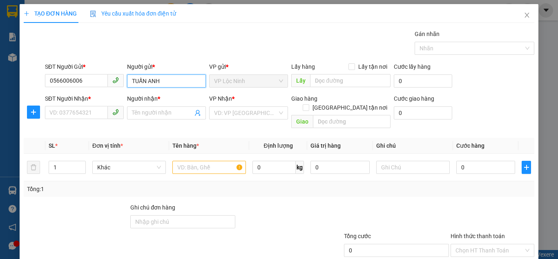
drag, startPoint x: 168, startPoint y: 79, endPoint x: 94, endPoint y: 90, distance: 74.0
click at [94, 90] on div "SĐT Người Gửi * 0566006006 Người gửi * TUẤN ANH TUẤN ANH VP gửi * VP Lộc Ninh …" at bounding box center [289, 76] width 493 height 29
type input "THIỆP CƯỚI TRÚC ANH"
click at [67, 113] on input "SĐT Người Nhận *" at bounding box center [76, 112] width 63 height 13
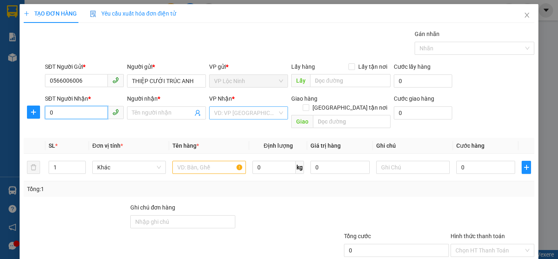
type input "0"
click at [233, 117] on input "search" at bounding box center [245, 113] width 63 height 12
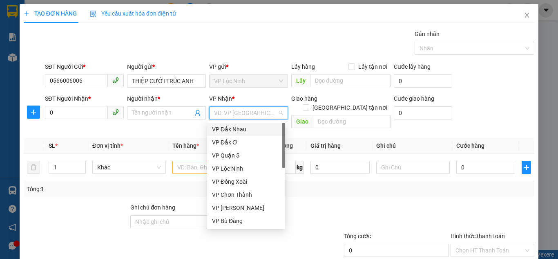
type input "Q"
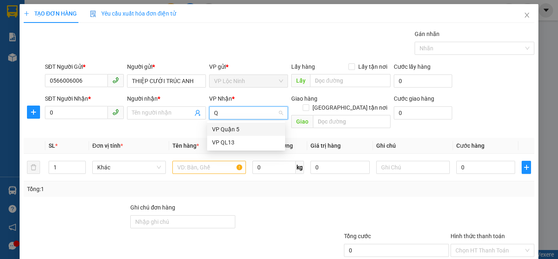
click at [237, 126] on div "VP Quận 5" at bounding box center [246, 129] width 68 height 9
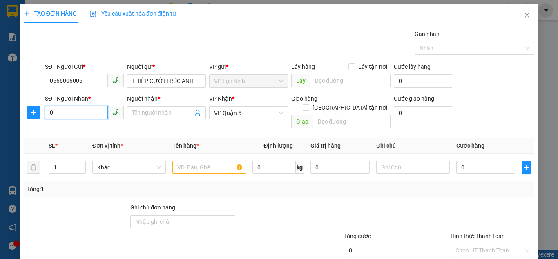
click at [88, 109] on input "0" at bounding box center [76, 112] width 63 height 13
type input "0906364500"
click at [135, 113] on input "Người nhận *" at bounding box center [162, 112] width 61 height 9
click at [144, 115] on input "Người nhận *" at bounding box center [162, 112] width 61 height 9
type input "R"
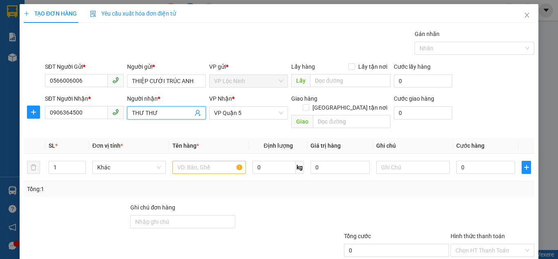
type input "THƯ THƯ"
click at [92, 184] on div "Tổng: 1" at bounding box center [121, 188] width 189 height 9
click at [485, 161] on input "0" at bounding box center [486, 167] width 59 height 13
click at [198, 161] on input "text" at bounding box center [209, 167] width 74 height 13
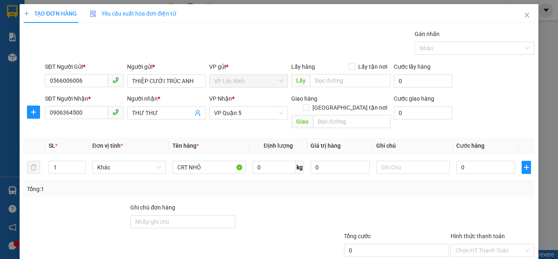
click at [470, 108] on div "SĐT Người Nhận * 0906364500 Người nhận * THƯ THƯ VP Nhận * VP Quận 5 Giao hàng …" at bounding box center [289, 113] width 493 height 38
click at [208, 161] on input "CRT NHỎ" at bounding box center [209, 167] width 74 height 13
type input "CRT"
click at [484, 163] on input "0" at bounding box center [486, 167] width 59 height 13
type input "4"
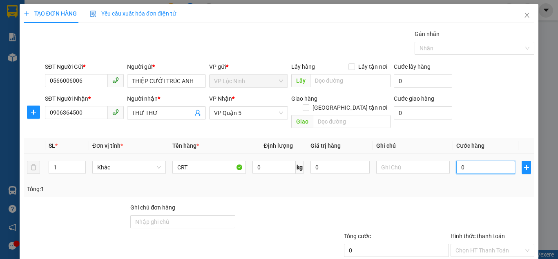
type input "4"
type input "40"
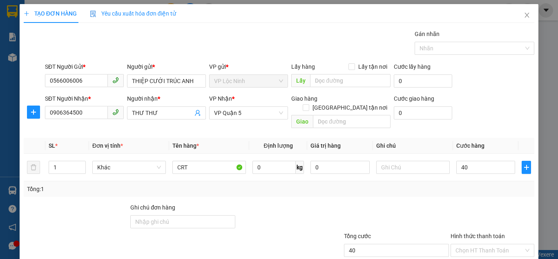
type input "40.000"
click at [501, 79] on div "SĐT Người Gửi * 0566006006 Người gửi * THIỆP CƯỚI TRÚC ANH VP gửi * VP Lộc Nin…" at bounding box center [289, 76] width 493 height 29
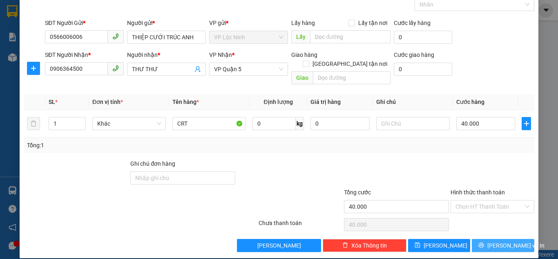
drag, startPoint x: 487, startPoint y: 235, endPoint x: 494, endPoint y: 234, distance: 7.5
click at [488, 239] on button "[PERSON_NAME] và In" at bounding box center [503, 245] width 63 height 13
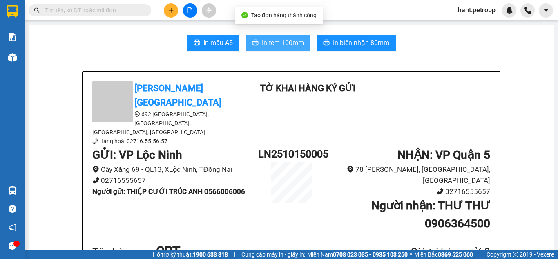
click at [277, 37] on button "In tem 100mm" at bounding box center [278, 43] width 65 height 16
click at [272, 46] on span "In tem 100mm" at bounding box center [283, 43] width 42 height 10
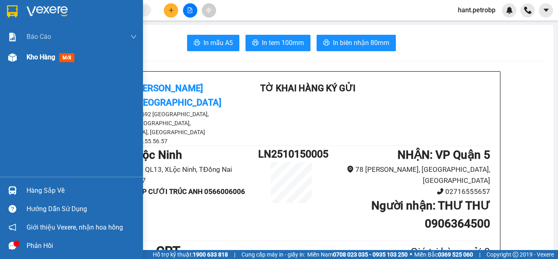
click at [19, 59] on div at bounding box center [12, 57] width 14 height 14
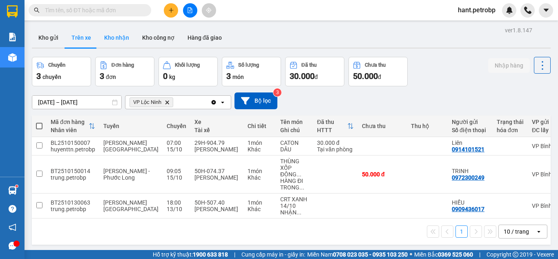
click at [113, 42] on button "Kho nhận" at bounding box center [117, 38] width 38 height 20
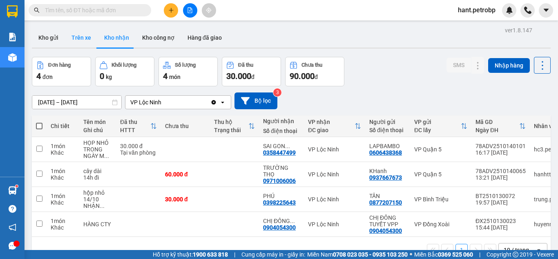
click at [83, 45] on button "Trên xe" at bounding box center [81, 38] width 33 height 20
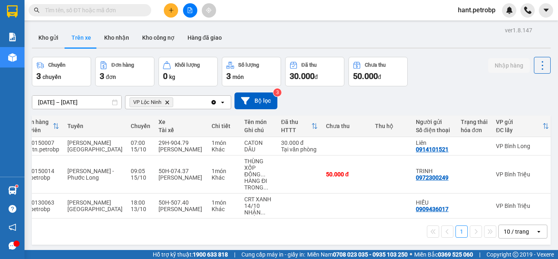
scroll to position [0, 157]
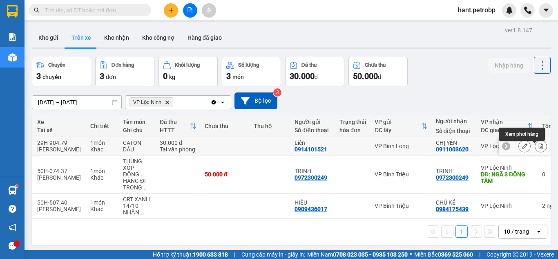
click at [535, 149] on button at bounding box center [540, 146] width 11 height 14
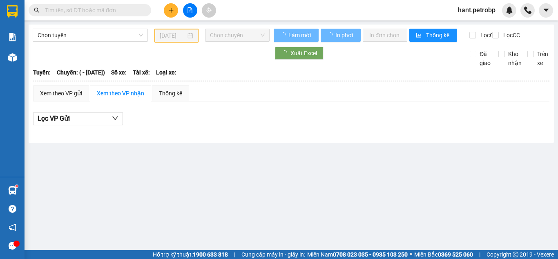
type input "[DATE]"
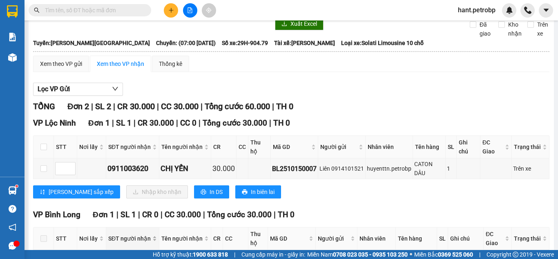
scroll to position [98, 0]
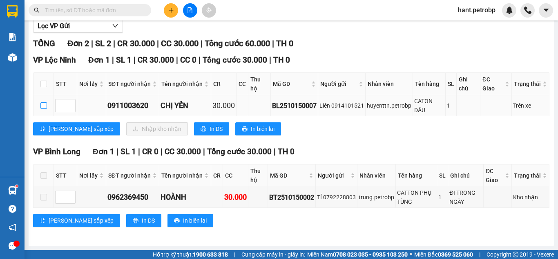
click at [46, 106] on input "checkbox" at bounding box center [43, 105] width 7 height 7
checkbox input "true"
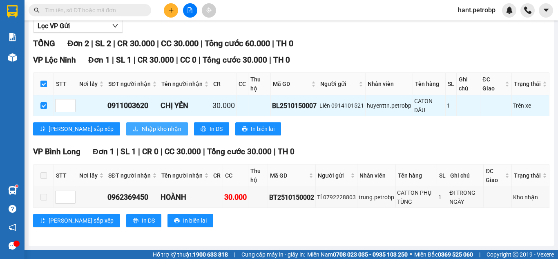
click at [142, 128] on span "Nhập kho nhận" at bounding box center [162, 128] width 40 height 9
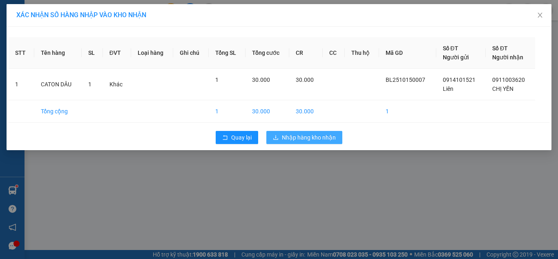
click at [304, 138] on span "Nhập hàng kho nhận" at bounding box center [309, 137] width 54 height 9
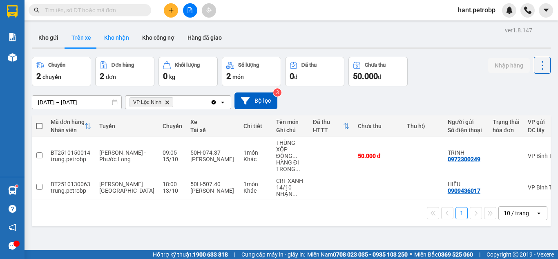
click at [121, 33] on button "Kho nhận" at bounding box center [117, 38] width 38 height 20
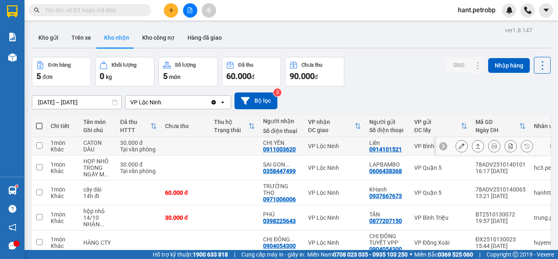
click at [449, 146] on div at bounding box center [493, 146] width 114 height 18
click at [456, 144] on button at bounding box center [461, 146] width 11 height 14
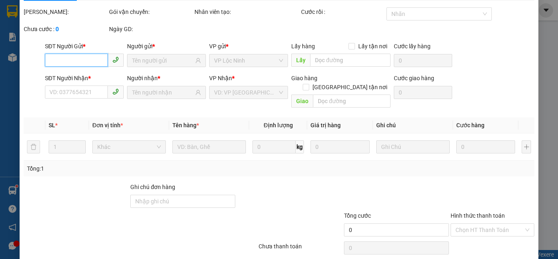
scroll to position [36, 0]
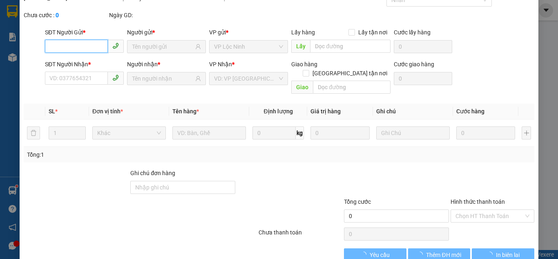
type input "0914101521"
type input "Liên"
type input "0911003620"
type input "CHỊ YẾN"
type input "30.000"
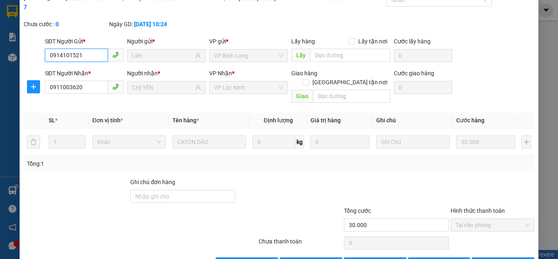
click at [459, 219] on span "Tại văn phòng" at bounding box center [493, 225] width 74 height 12
click at [309, 258] on span "Giao hàng" at bounding box center [315, 263] width 26 height 9
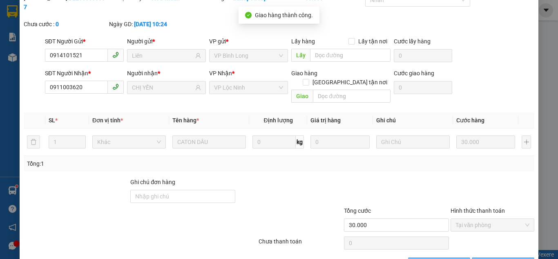
scroll to position [0, 0]
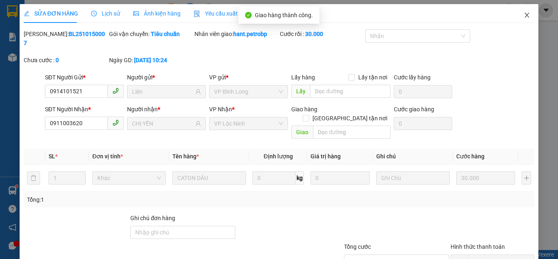
click at [524, 14] on icon "close" at bounding box center [527, 15] width 7 height 7
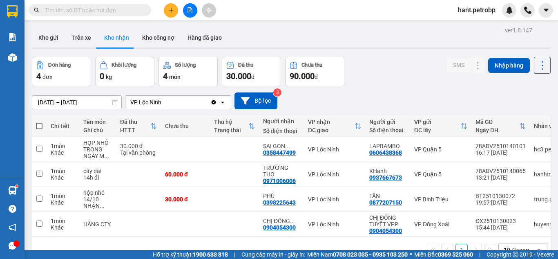
click at [88, 103] on input "[DATE] – [DATE]" at bounding box center [76, 102] width 89 height 13
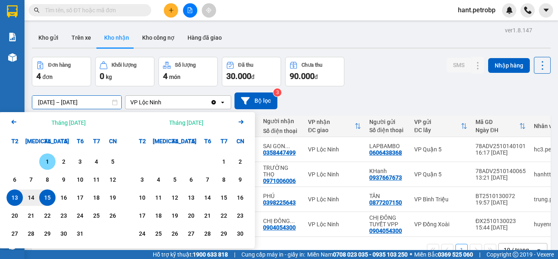
click at [47, 163] on div "1" at bounding box center [47, 162] width 11 height 10
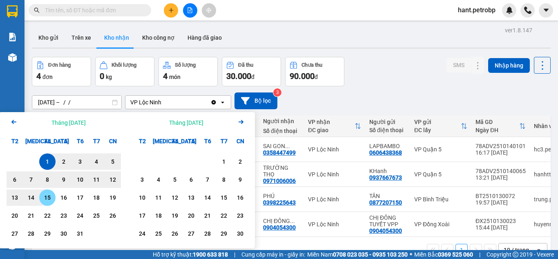
click at [43, 195] on div "15" at bounding box center [47, 198] width 11 height 10
type input "[DATE] – [DATE]"
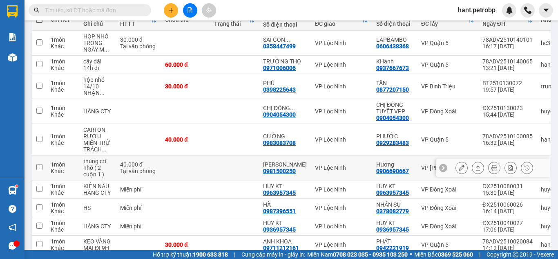
scroll to position [147, 0]
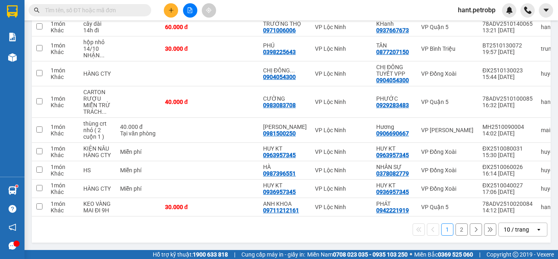
click at [457, 228] on button "2" at bounding box center [462, 229] width 12 height 12
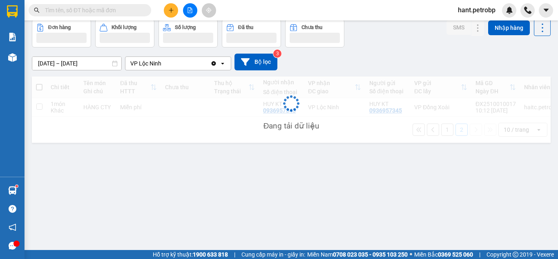
scroll to position [38, 0]
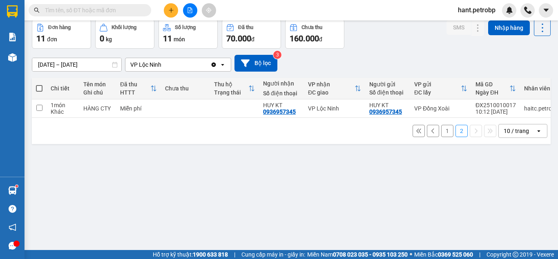
click at [441, 134] on button "1" at bounding box center [447, 131] width 12 height 12
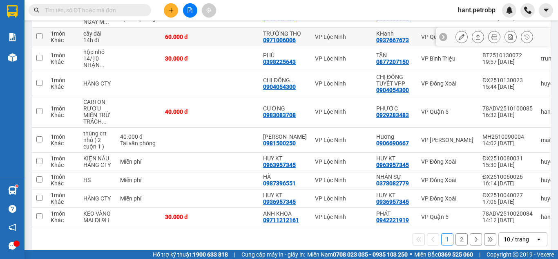
scroll to position [147, 0]
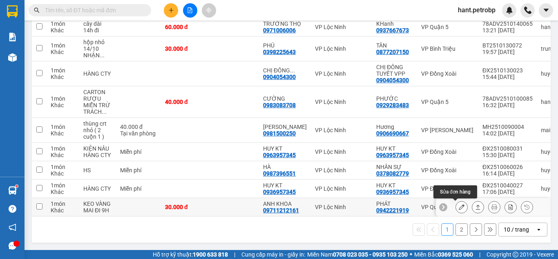
click at [459, 206] on icon at bounding box center [462, 207] width 6 height 6
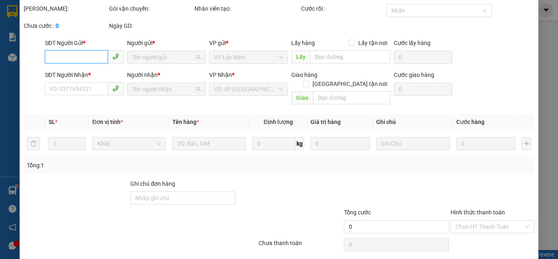
scroll to position [45, 0]
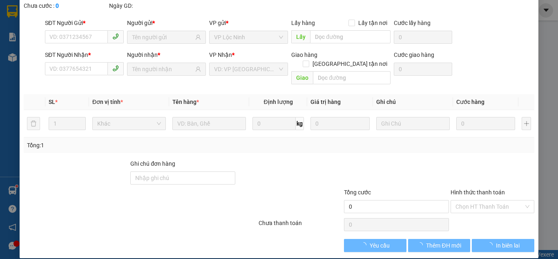
type input "0942221919"
type input "PHÁT"
type input "09711212161"
type input "ANH KHOA"
type input "30.000"
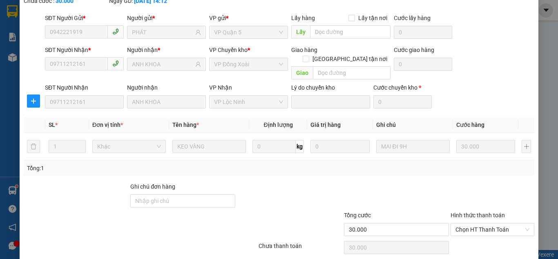
scroll to position [73, 0]
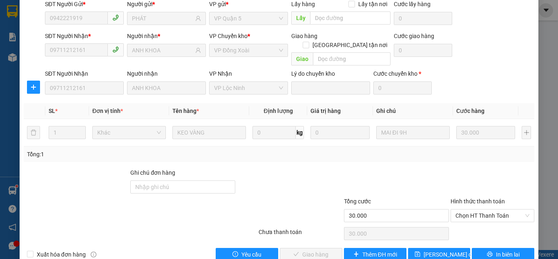
drag, startPoint x: 463, startPoint y: 199, endPoint x: 464, endPoint y: 204, distance: 4.9
click at [464, 209] on span "Chọn HT Thanh Toán" at bounding box center [493, 215] width 74 height 12
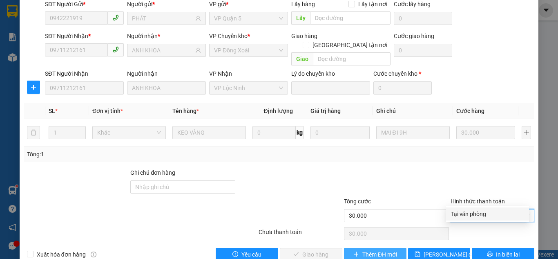
drag, startPoint x: 463, startPoint y: 213, endPoint x: 365, endPoint y: 231, distance: 99.9
click at [462, 213] on div "Tại văn phòng" at bounding box center [487, 213] width 73 height 9
type input "0"
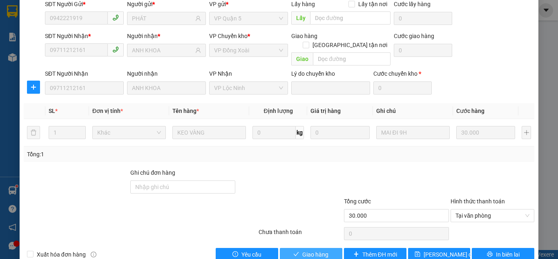
click at [322, 250] on span "Giao hàng" at bounding box center [315, 254] width 26 height 9
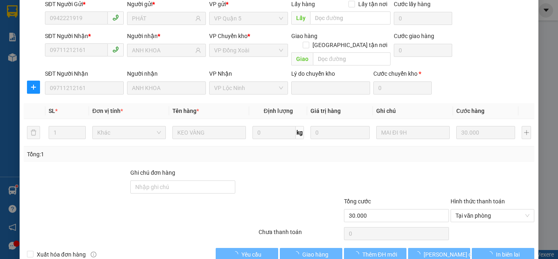
scroll to position [0, 0]
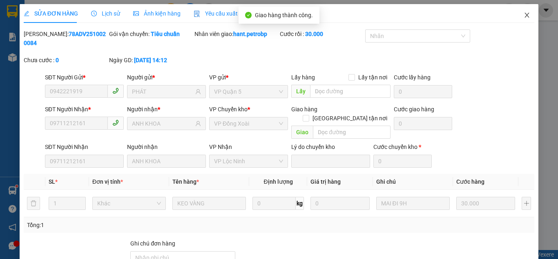
click at [519, 22] on span "Close" at bounding box center [527, 15] width 23 height 23
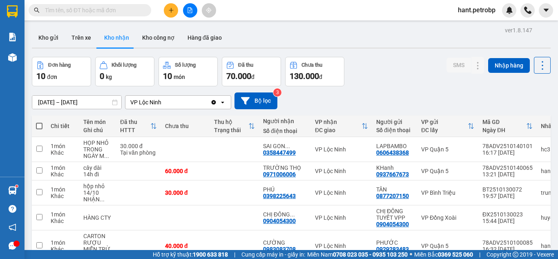
click at [67, 102] on input "[DATE] – [DATE]" at bounding box center [76, 102] width 89 height 13
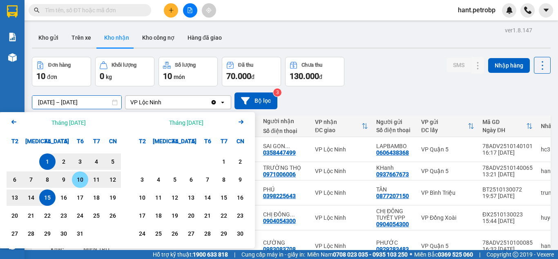
click at [84, 177] on div "10" at bounding box center [79, 180] width 11 height 10
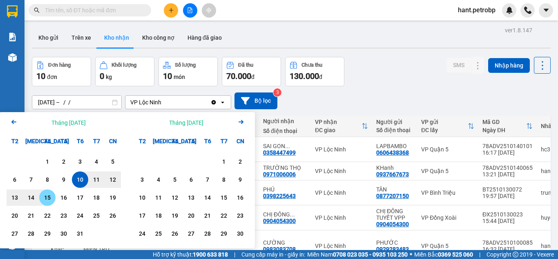
click at [49, 199] on div "15" at bounding box center [47, 198] width 11 height 10
type input "[DATE] – [DATE]"
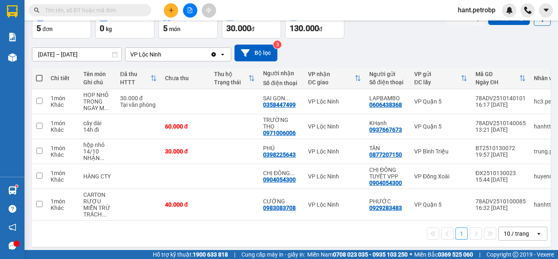
scroll to position [49, 0]
